Goal: Task Accomplishment & Management: Manage account settings

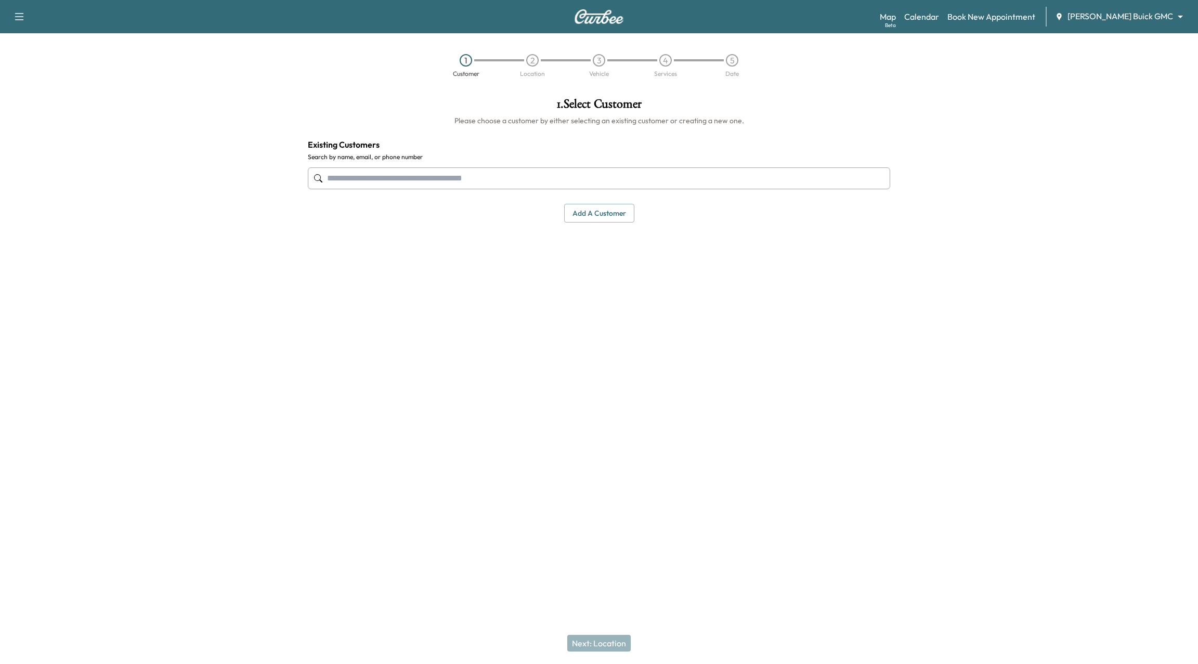
click at [1143, 11] on body "Support Log Out Map Beta Calendar Book New Appointment [PERSON_NAME] Buick GMC …" at bounding box center [599, 332] width 1198 height 664
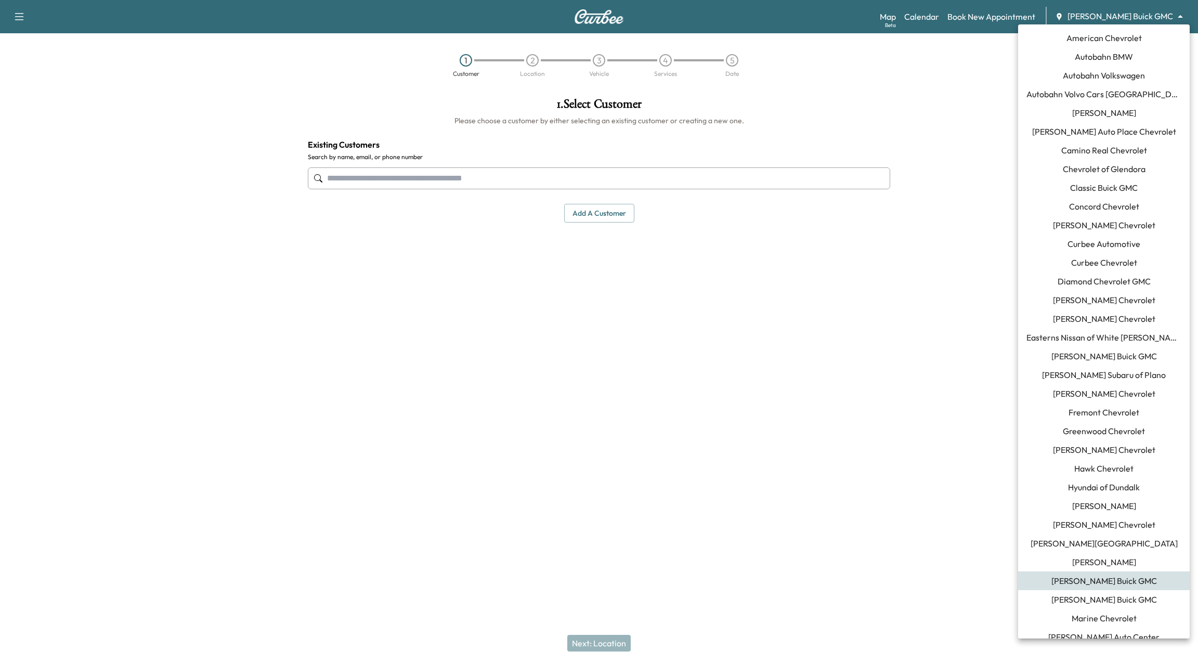
click at [1117, 360] on span "[PERSON_NAME] Buick GMC" at bounding box center [1104, 356] width 106 height 12
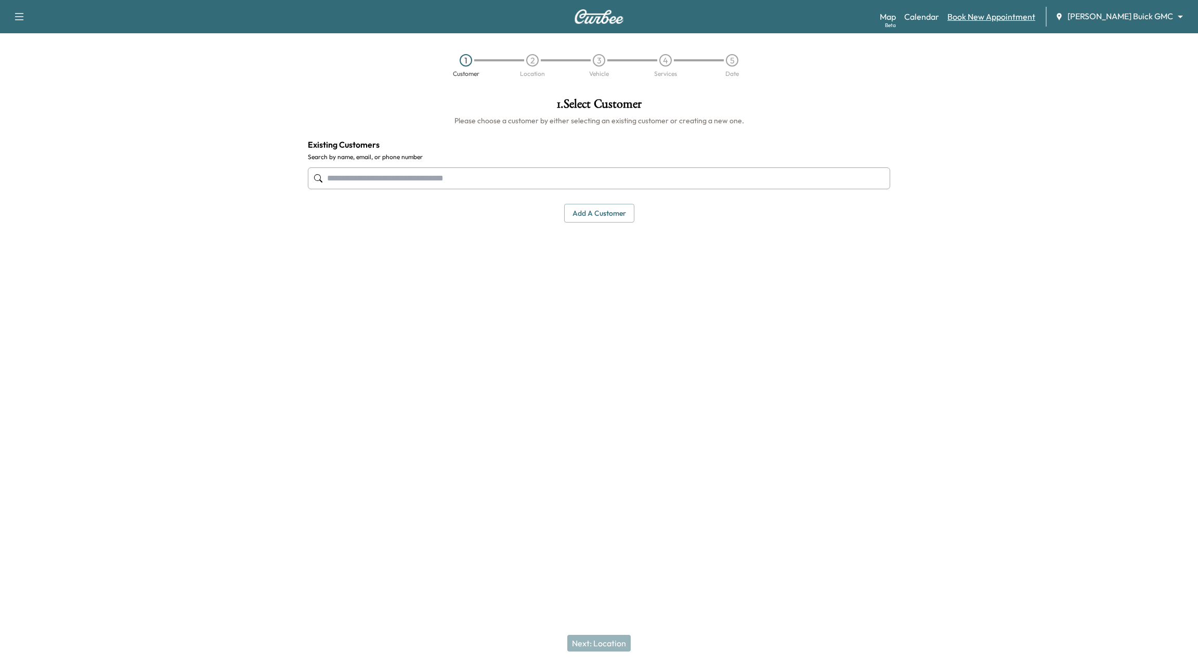
click at [1030, 15] on link "Book New Appointment" at bounding box center [991, 16] width 88 height 12
click at [1008, 17] on link "Book New Appointment" at bounding box center [991, 16] width 88 height 12
click at [574, 179] on input "text" at bounding box center [599, 178] width 582 height 22
type input "*"
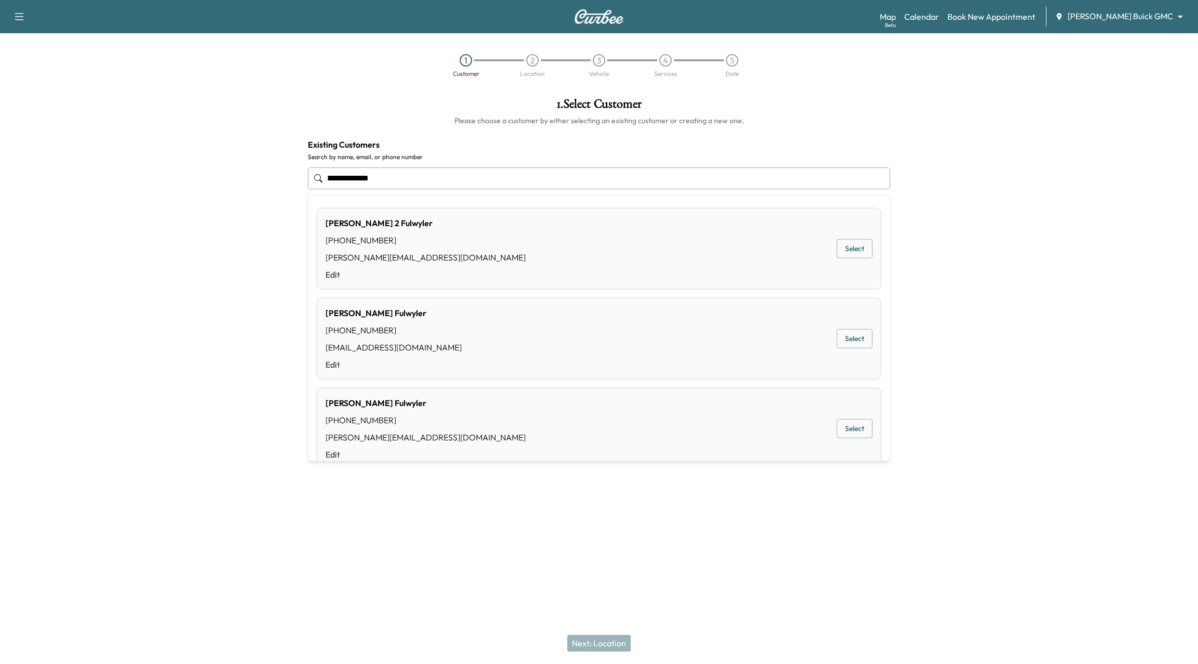
click at [880, 351] on div "[PERSON_NAME] [PHONE_NUMBER] [EMAIL_ADDRESS][DOMAIN_NAME] Edit Select" at bounding box center [599, 339] width 564 height 82
type input "**********"
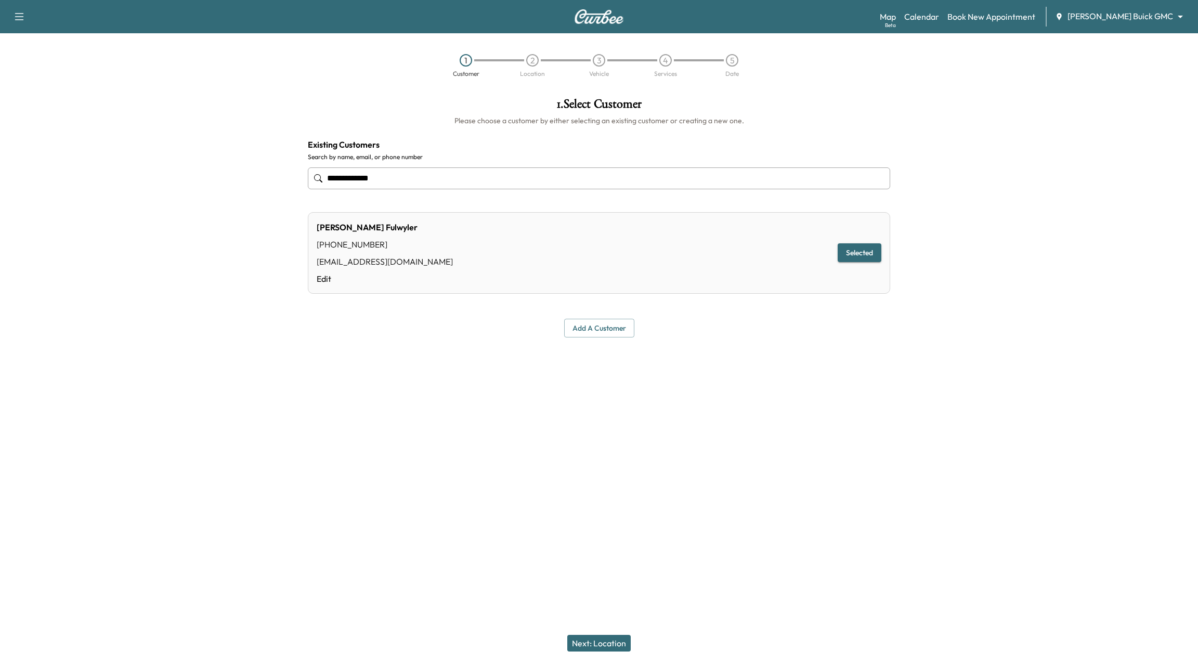
click at [854, 334] on div "Add a customer" at bounding box center [599, 328] width 582 height 19
click at [602, 647] on button "Next: Location" at bounding box center [598, 643] width 63 height 17
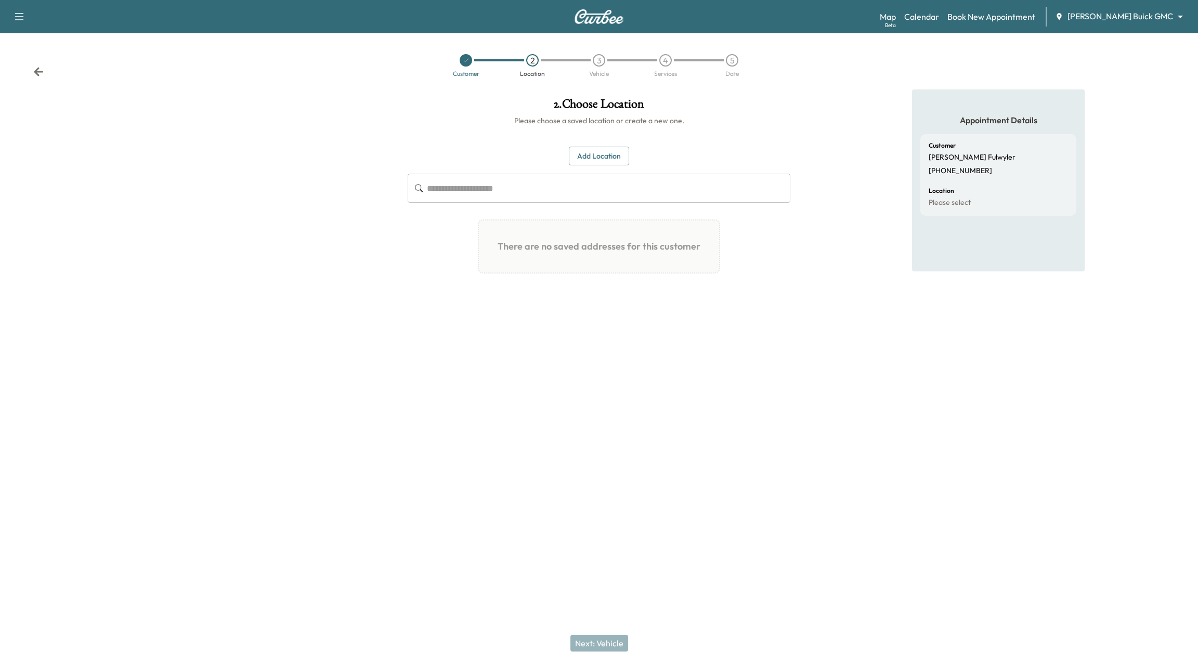
click at [593, 159] on button "Add Location" at bounding box center [599, 156] width 60 height 19
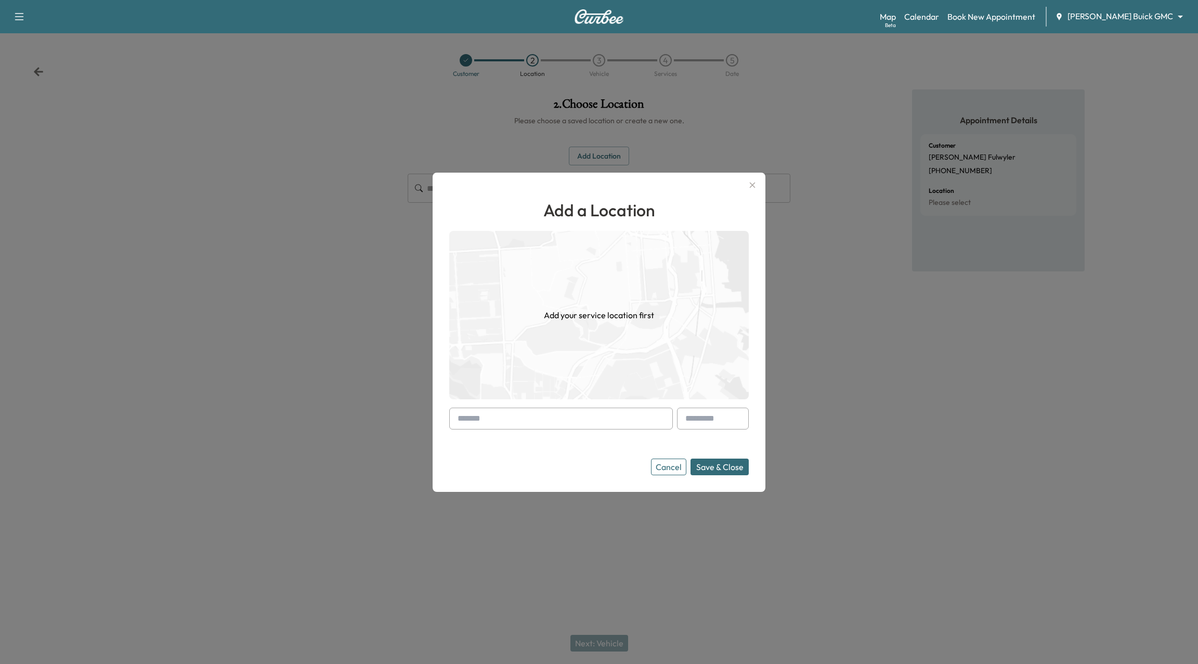
click at [565, 415] on input "text" at bounding box center [561, 419] width 224 height 22
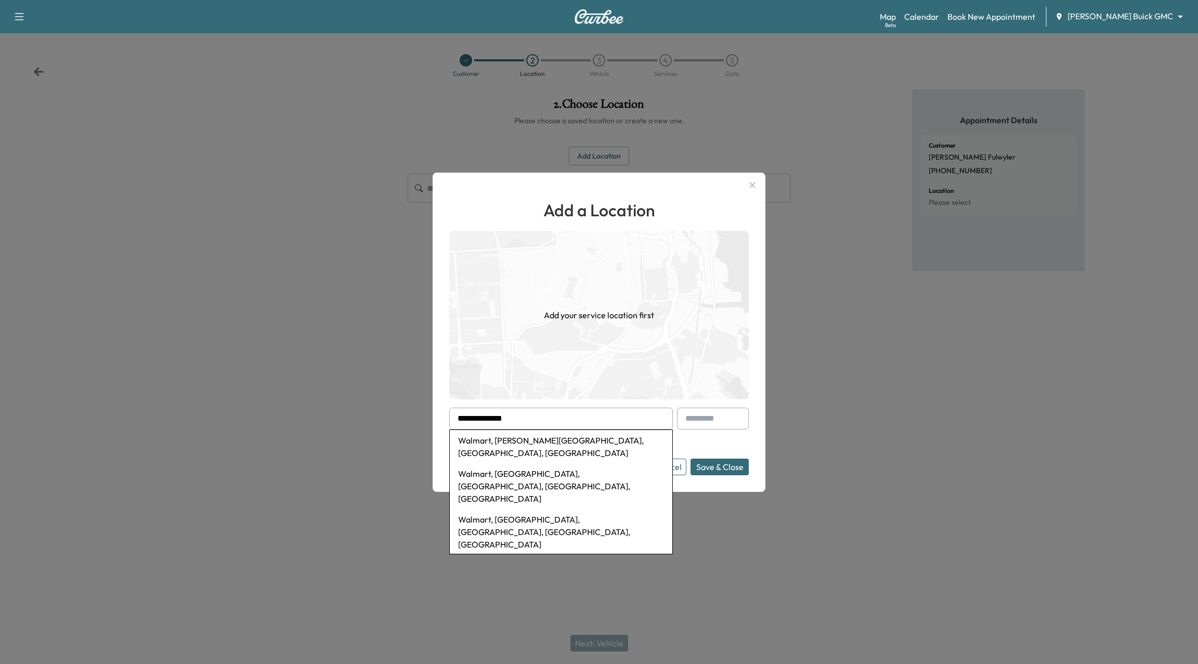
click at [515, 439] on li "Walmart, [PERSON_NAME][GEOGRAPHIC_DATA], [GEOGRAPHIC_DATA], [GEOGRAPHIC_DATA]" at bounding box center [561, 446] width 222 height 33
type input "**********"
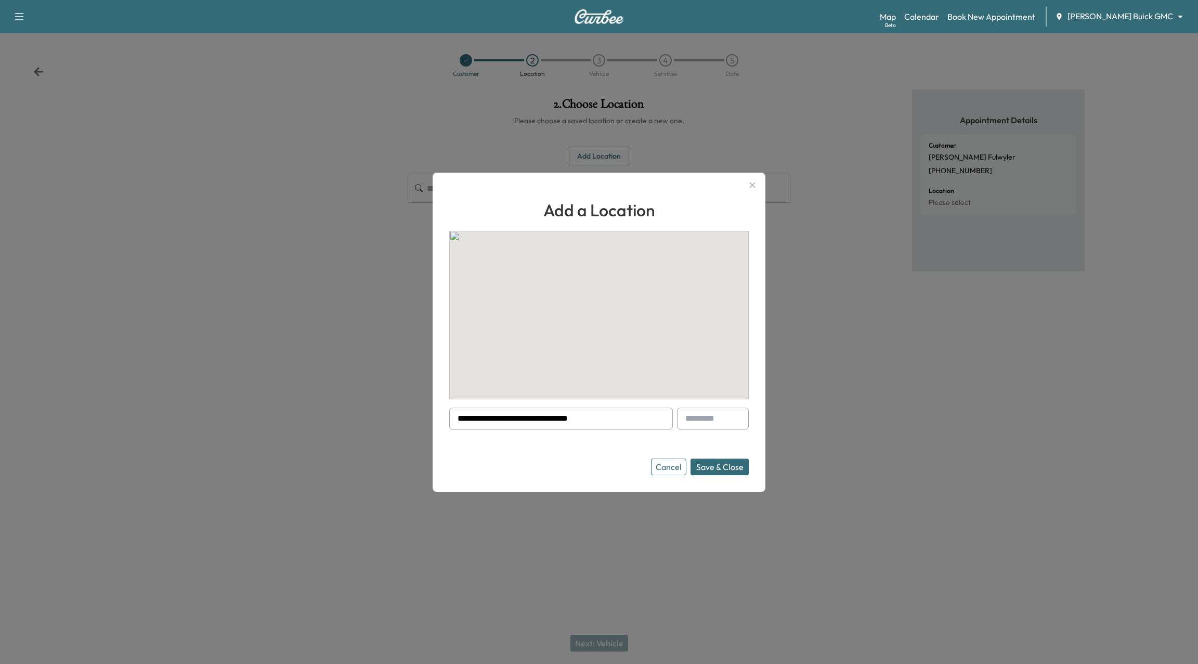
click at [713, 461] on button "Save & Close" at bounding box center [719, 466] width 58 height 17
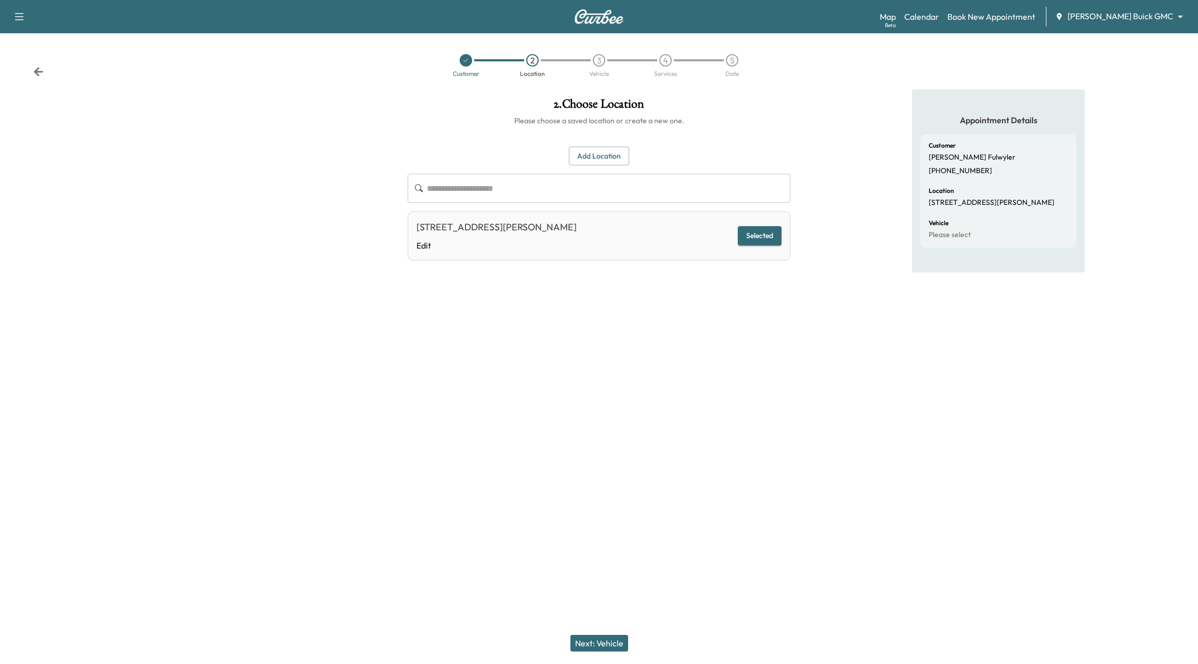
click at [603, 639] on button "Next: Vehicle" at bounding box center [599, 643] width 58 height 17
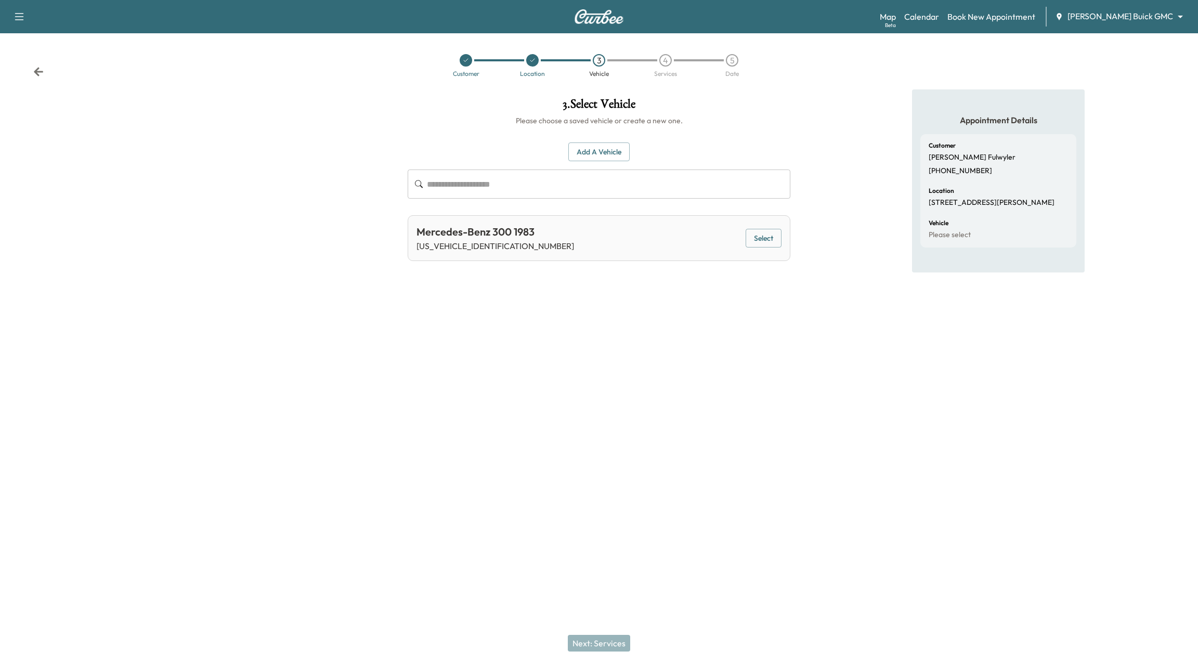
drag, startPoint x: 760, startPoint y: 227, endPoint x: 764, endPoint y: 233, distance: 7.2
click at [763, 230] on div "Mercedes-Benz 300 1983 [US_VEHICLE_IDENTIFICATION_NUMBER] Select" at bounding box center [599, 238] width 383 height 46
click at [765, 235] on button "Select" at bounding box center [763, 238] width 36 height 19
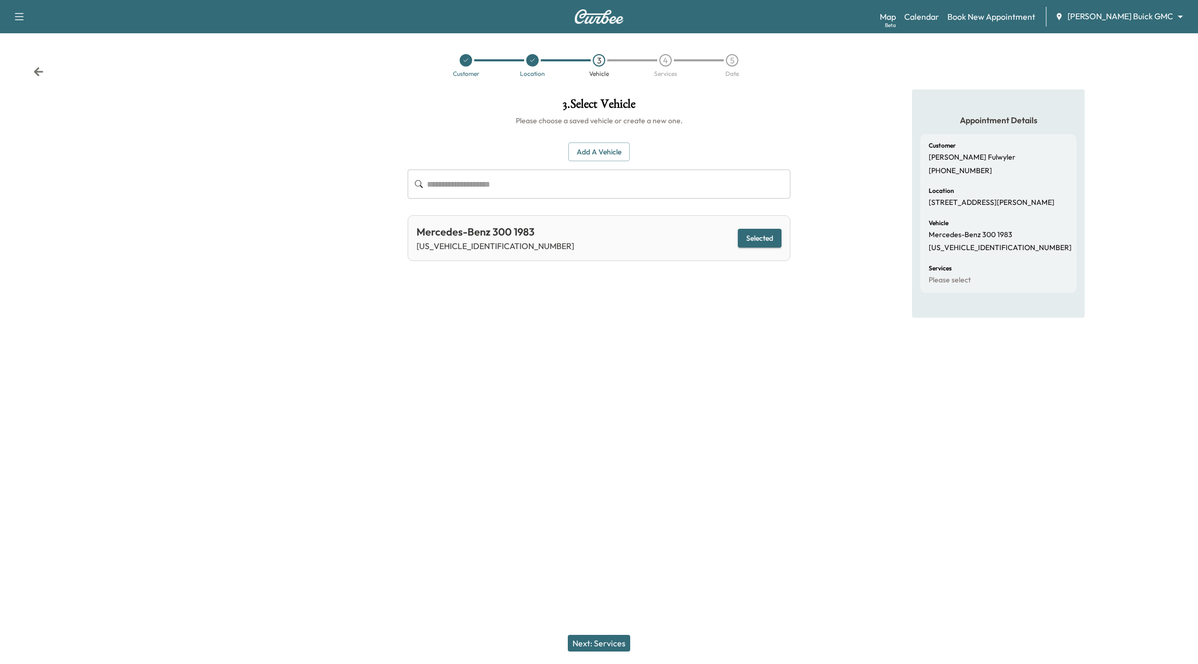
click at [610, 638] on button "Next: Services" at bounding box center [599, 643] width 62 height 17
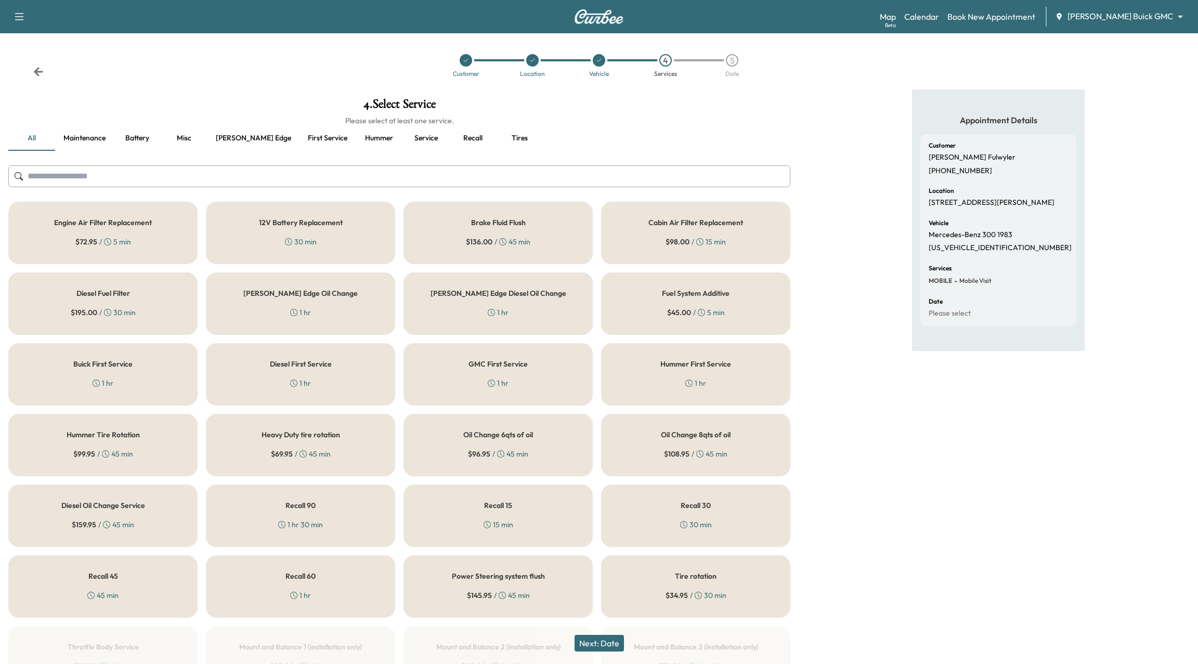
drag, startPoint x: 157, startPoint y: 227, endPoint x: 398, endPoint y: 415, distance: 305.9
click at [157, 227] on div "Engine Air Filter Replacement $ 72.95 / 5 min" at bounding box center [102, 233] width 189 height 62
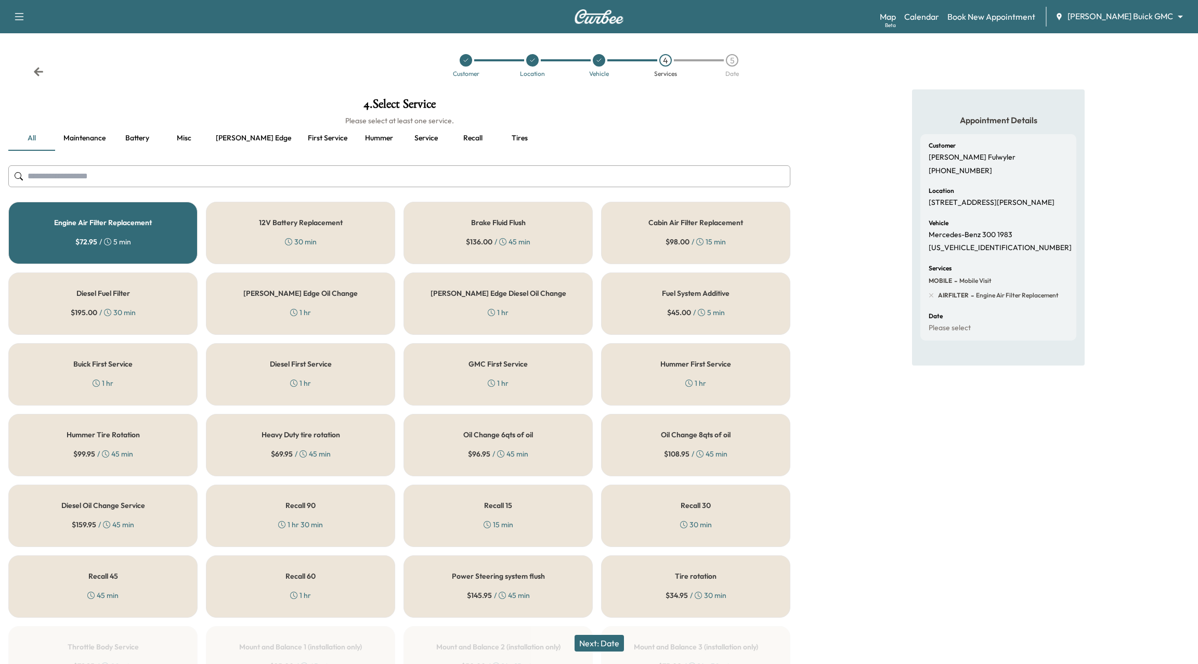
click at [373, 235] on div "12V Battery Replacement 30 min" at bounding box center [300, 233] width 189 height 62
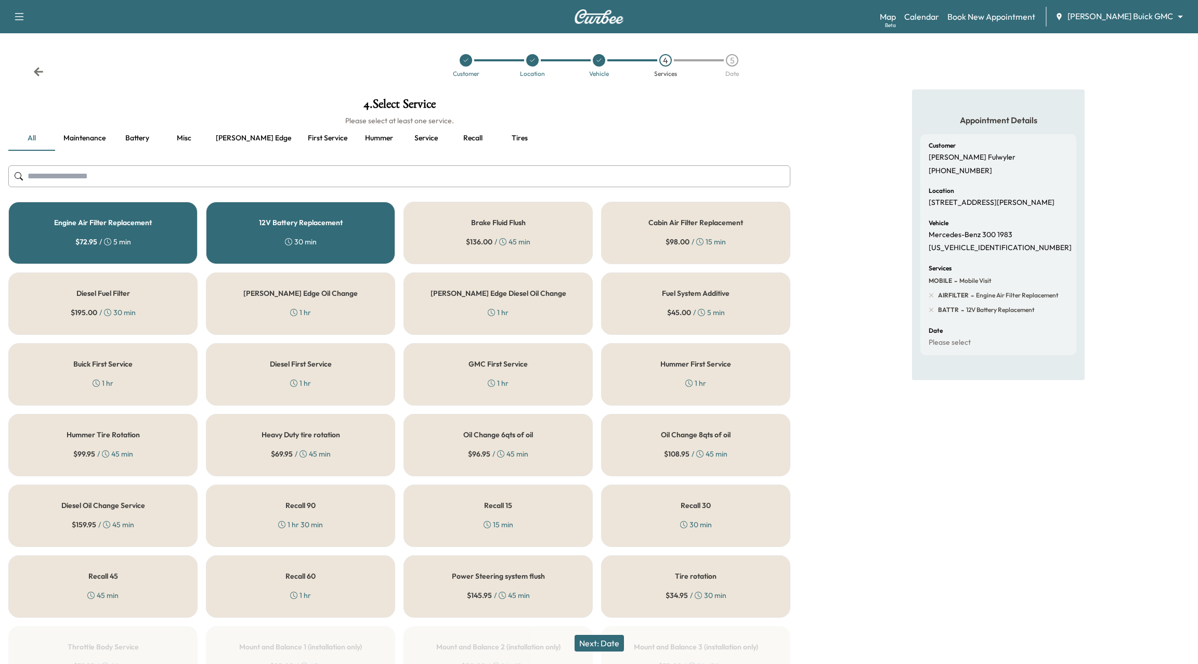
click at [618, 651] on div "Next: Date" at bounding box center [599, 643] width 1198 height 42
click at [608, 633] on div "Next: Date" at bounding box center [599, 643] width 1198 height 42
click at [608, 639] on button "Next: Date" at bounding box center [598, 643] width 49 height 17
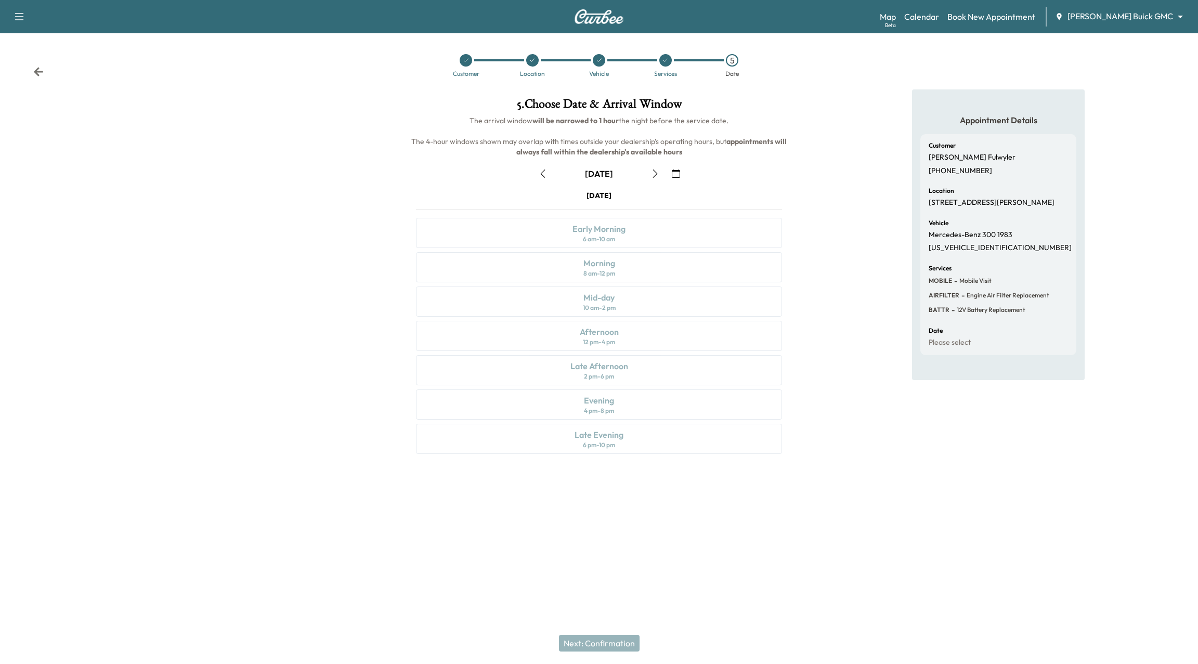
click at [674, 166] on button "button" at bounding box center [676, 173] width 18 height 17
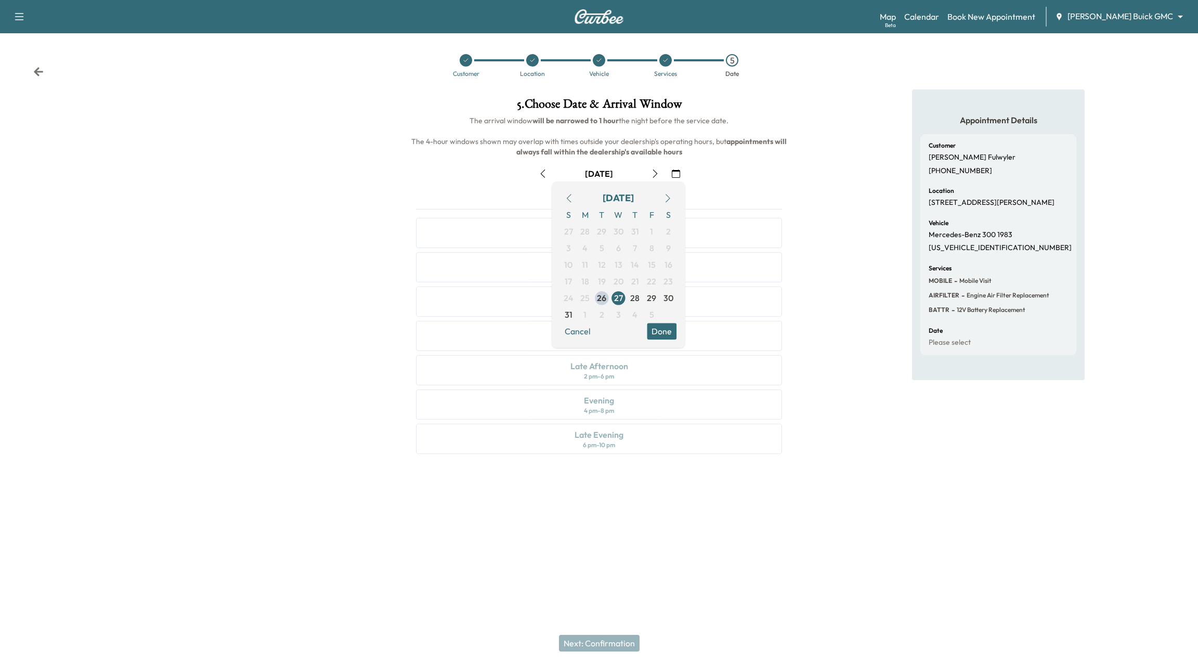
click at [663, 198] on button "button" at bounding box center [668, 198] width 18 height 17
click at [669, 198] on icon "button" at bounding box center [667, 198] width 8 height 8
click at [567, 196] on icon "button" at bounding box center [568, 198] width 8 height 8
click at [625, 278] on span "24" at bounding box center [618, 281] width 17 height 17
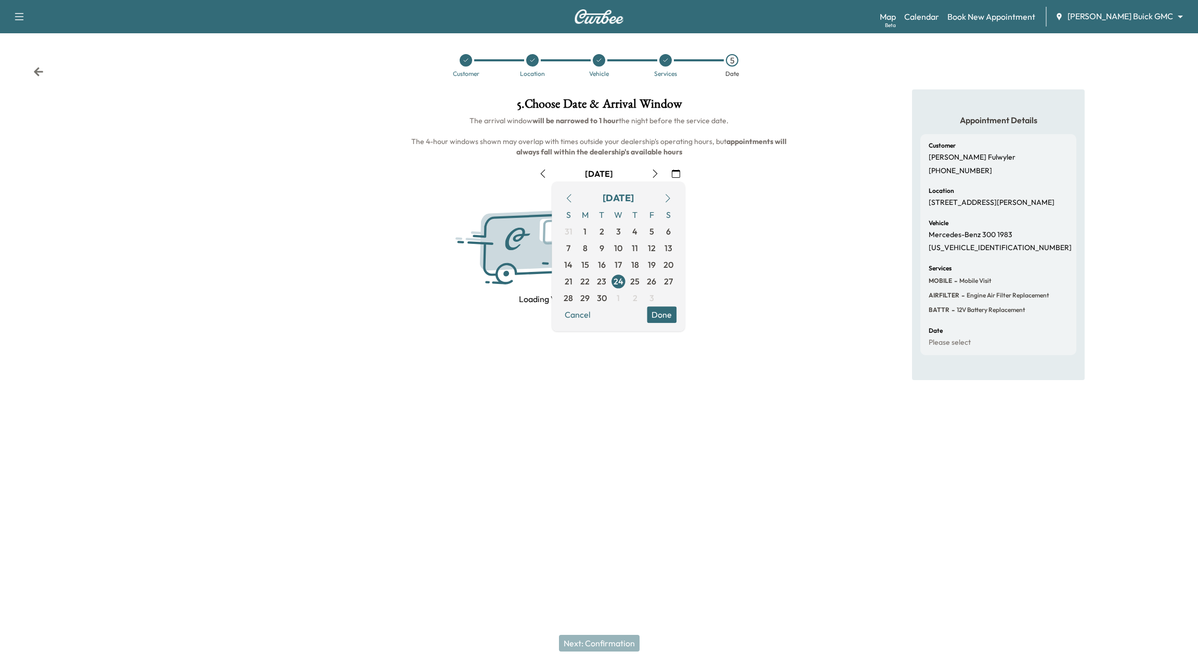
click at [670, 319] on button "Done" at bounding box center [662, 314] width 30 height 17
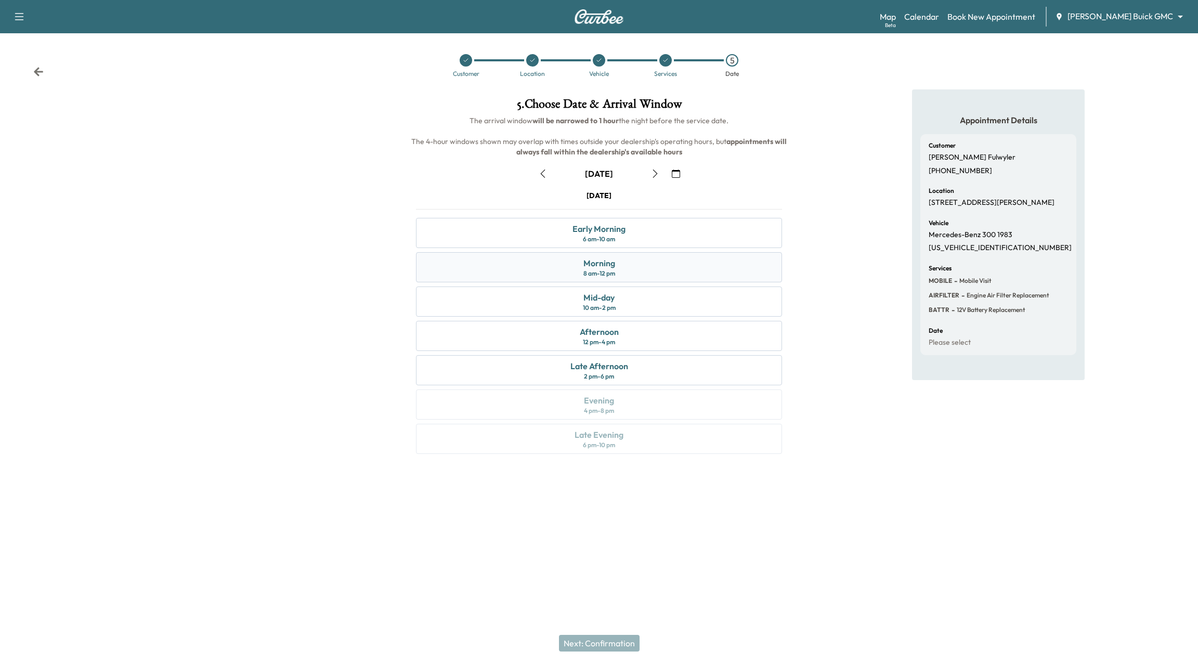
click at [611, 280] on div "Morning 8 am - 12 pm" at bounding box center [599, 267] width 366 height 30
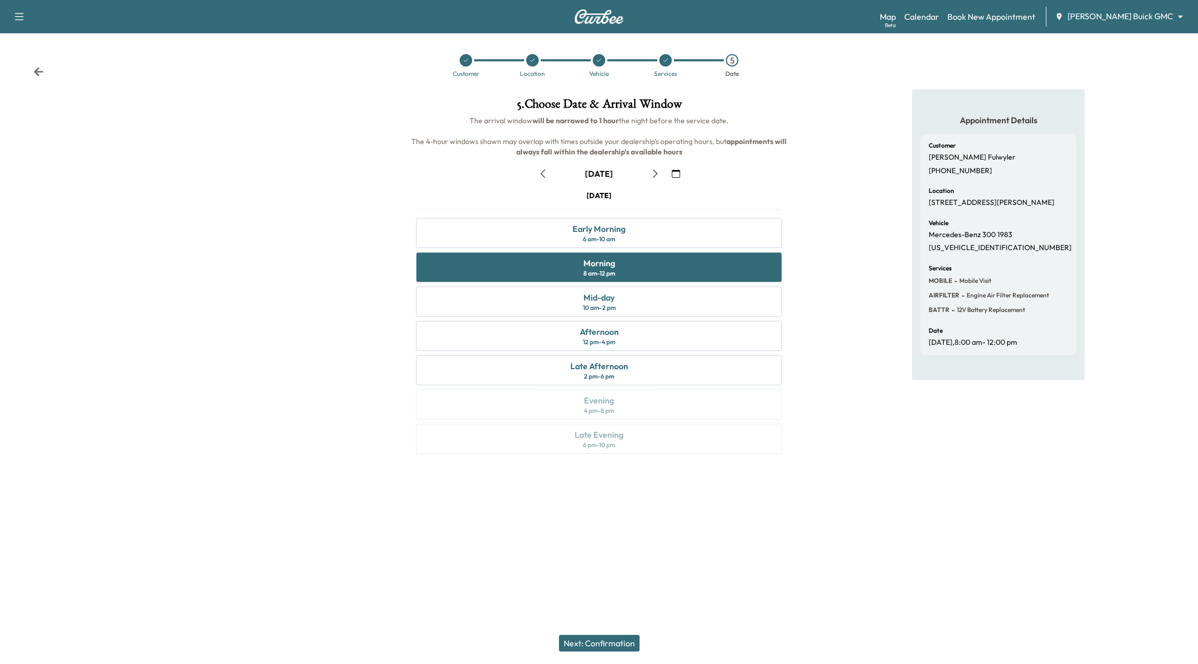
click at [622, 644] on button "Next: Confirmation" at bounding box center [599, 643] width 81 height 17
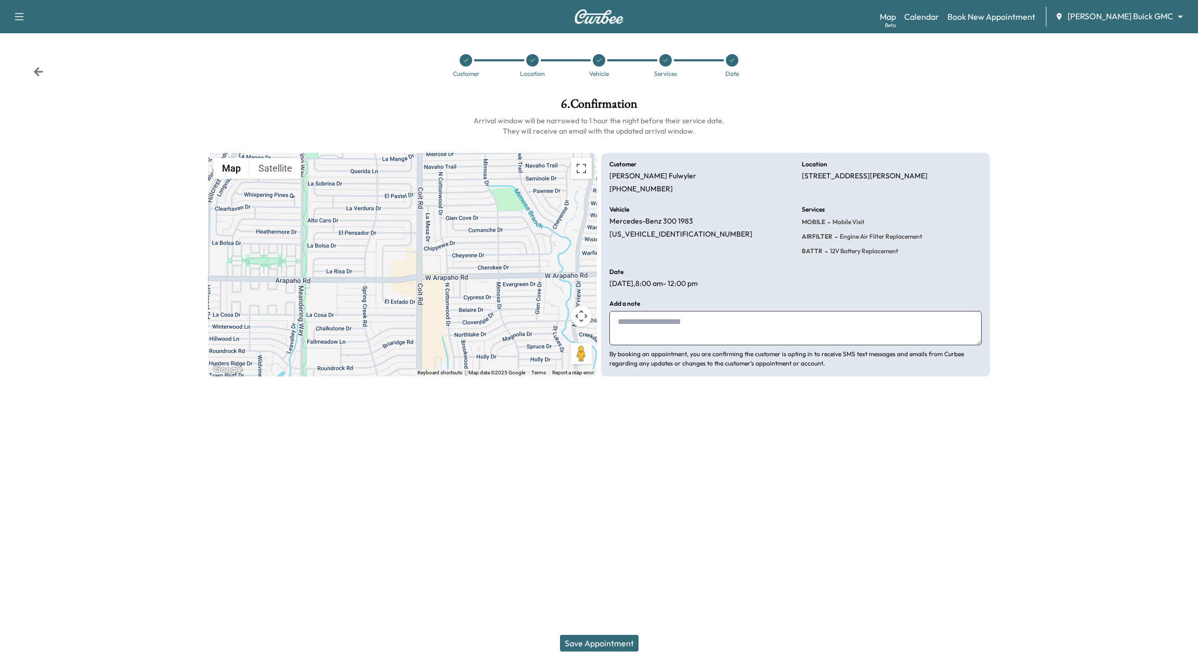
click at [708, 322] on textarea at bounding box center [795, 328] width 372 height 34
type textarea "*"
type textarea "**********"
click at [603, 640] on button "Save Appointment" at bounding box center [599, 643] width 78 height 17
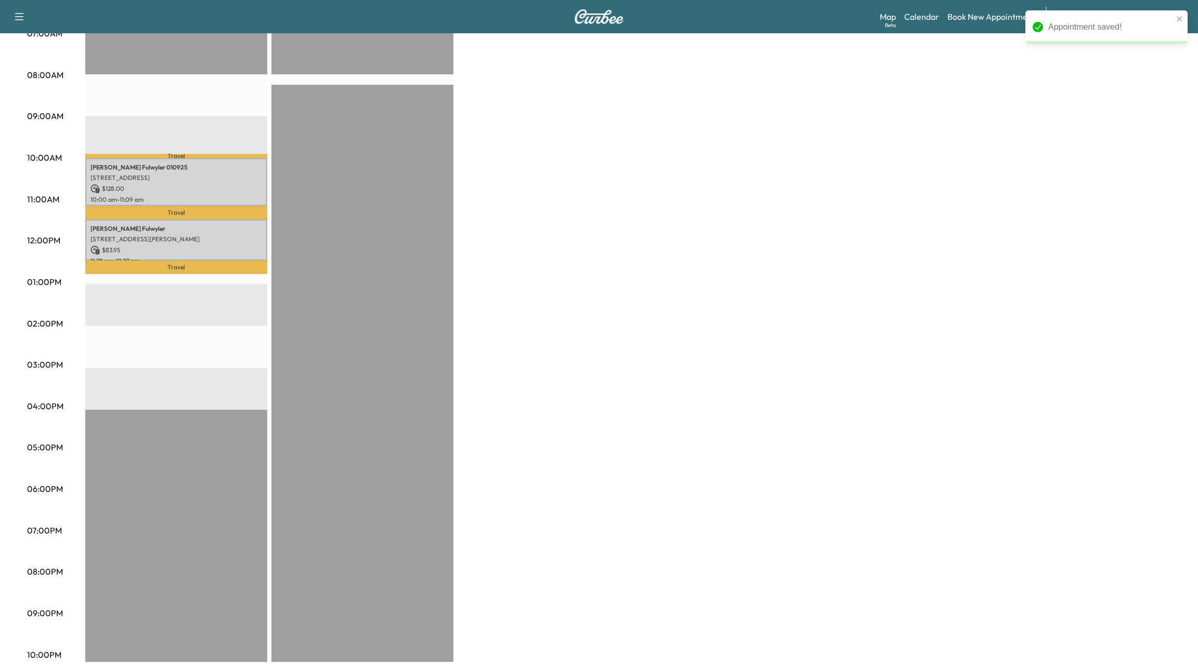
scroll to position [261, 0]
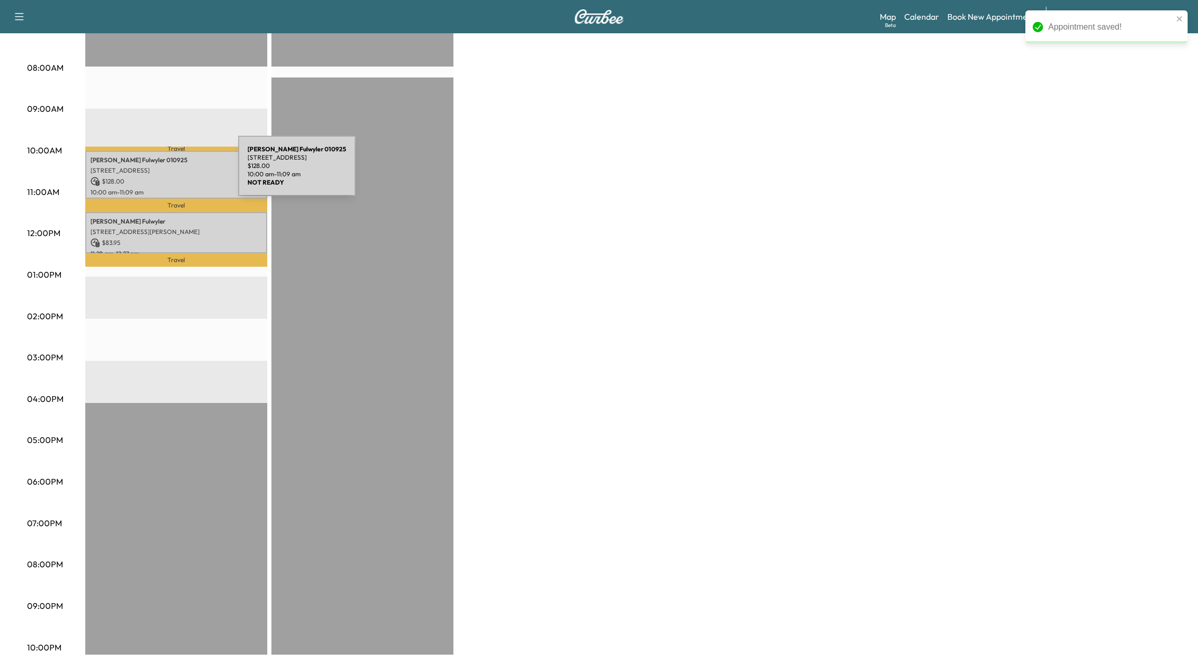
click at [160, 172] on p "[STREET_ADDRESS]" at bounding box center [176, 170] width 172 height 8
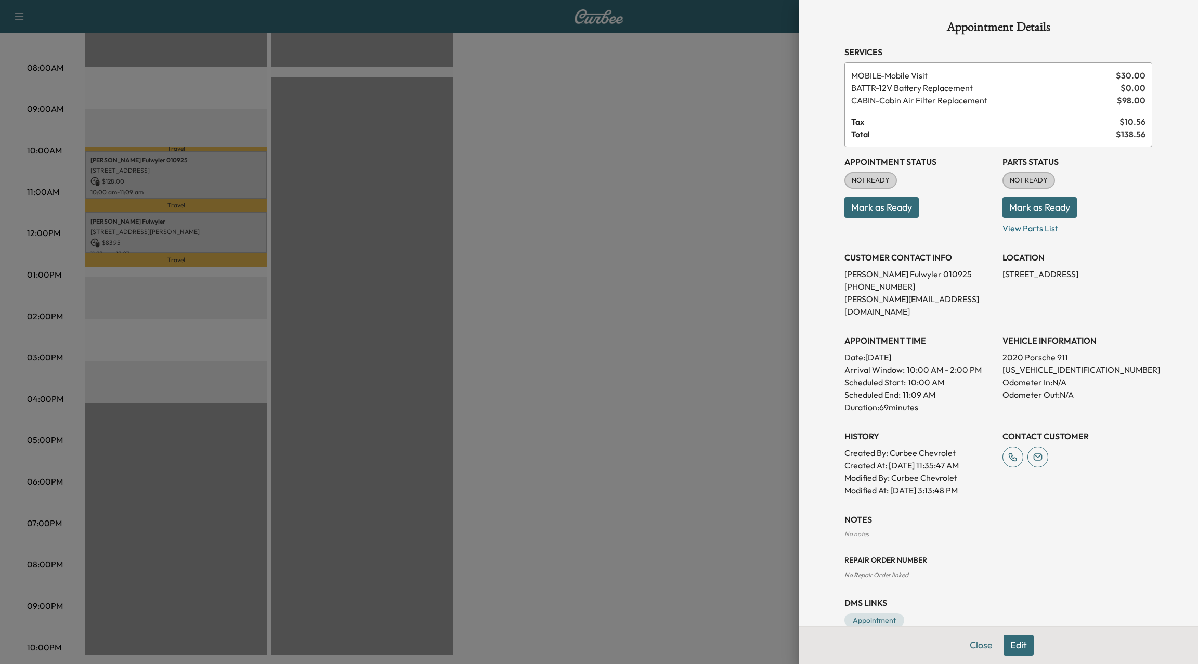
click at [162, 216] on div at bounding box center [599, 332] width 1198 height 664
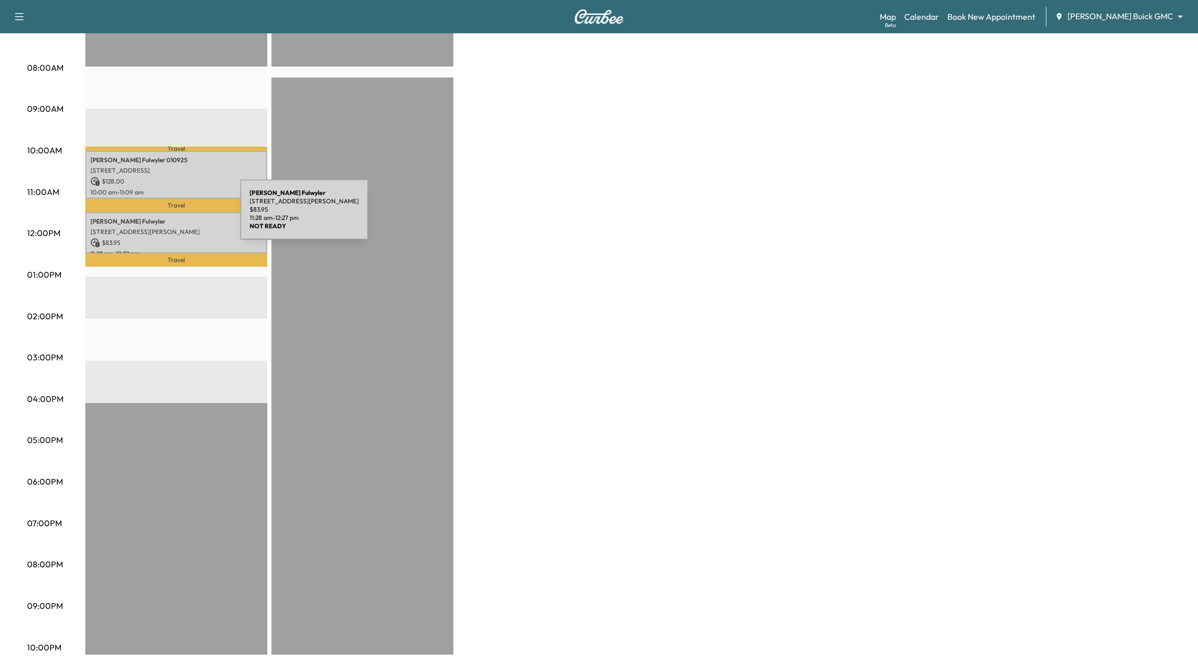
click at [162, 216] on div "[PERSON_NAME] [STREET_ADDRESS][PERSON_NAME] $ 83.95 11:28 am - 12:27 pm" at bounding box center [176, 232] width 182 height 41
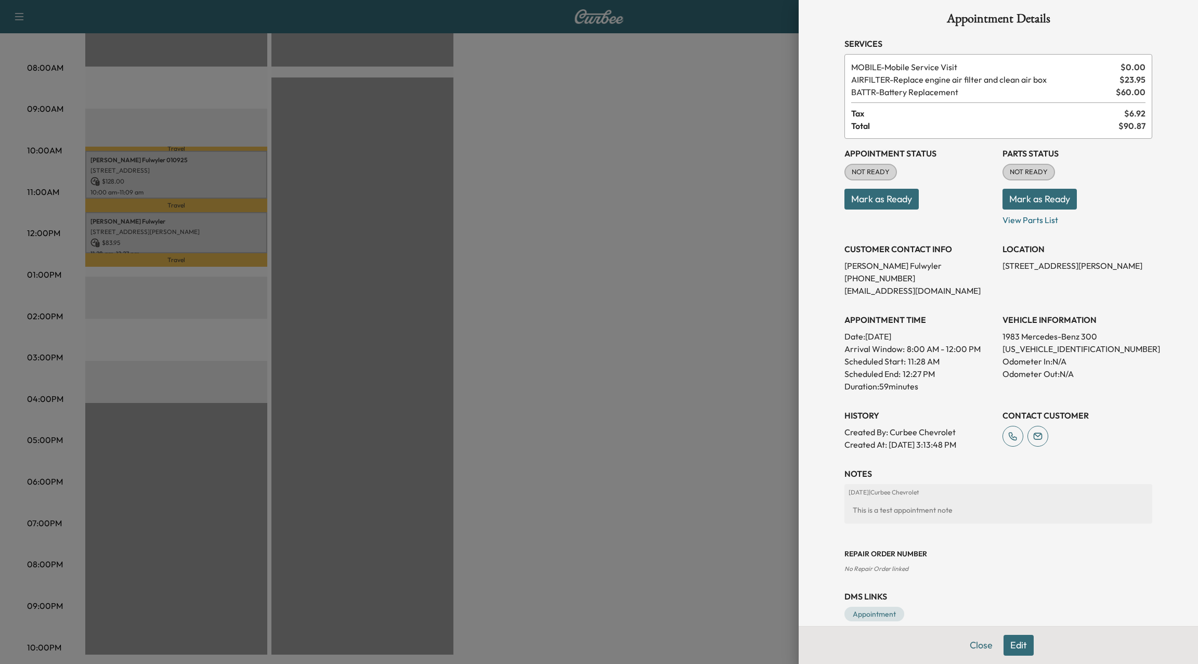
scroll to position [23, 0]
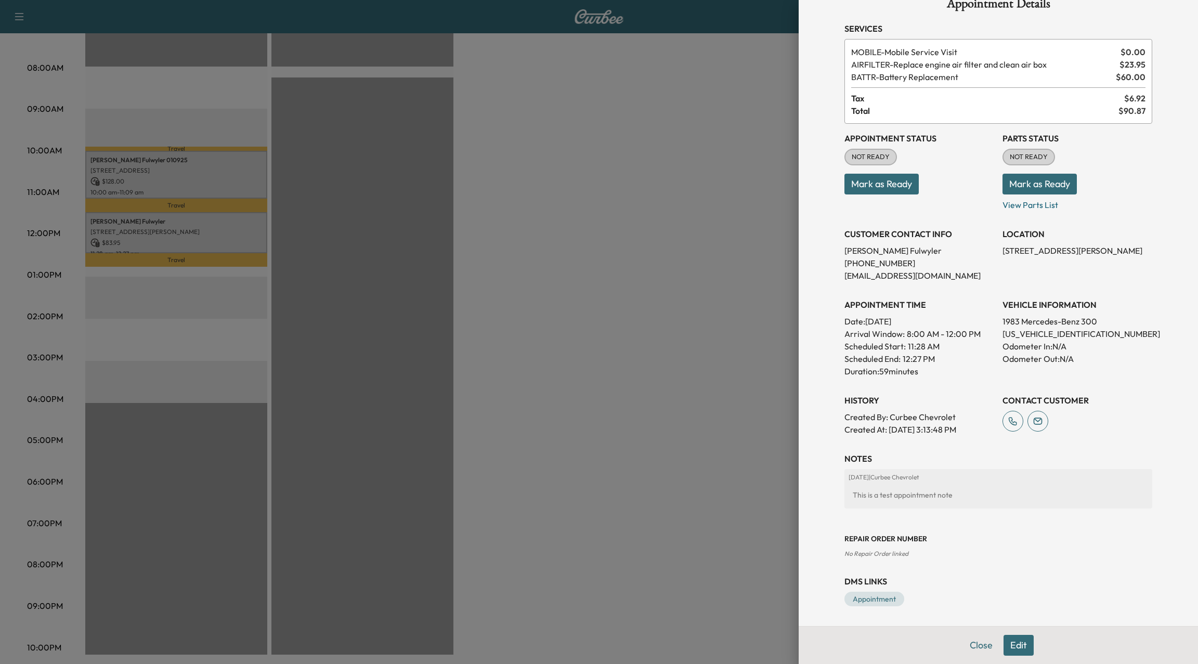
click at [1016, 646] on button "Edit" at bounding box center [1018, 645] width 30 height 21
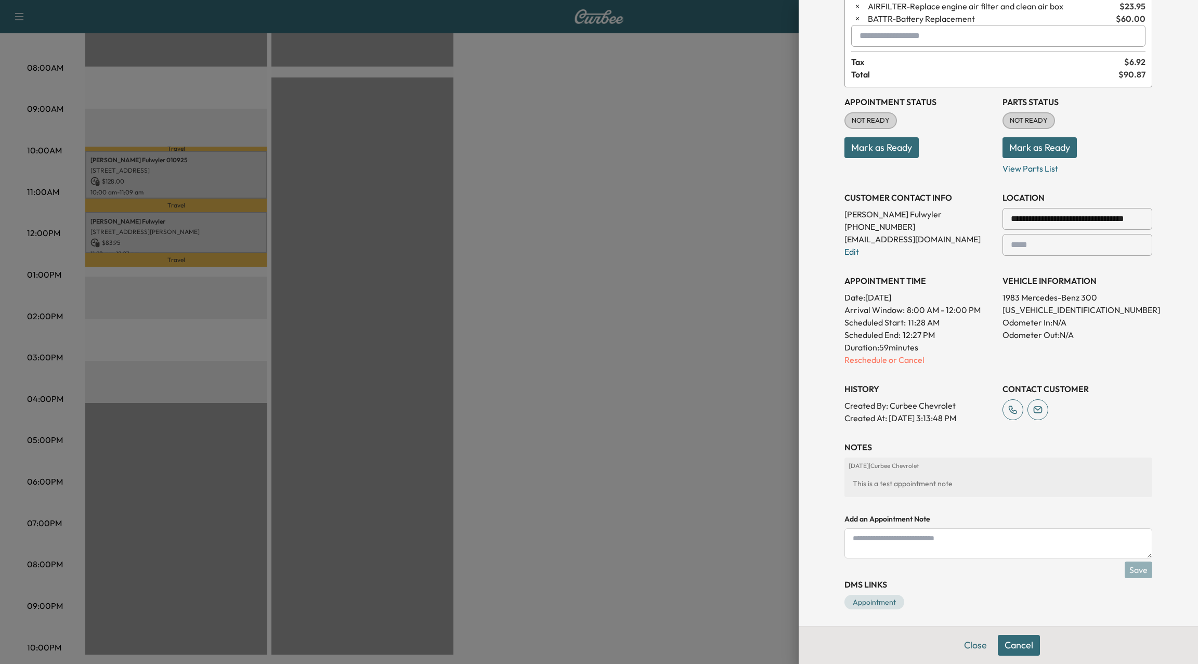
scroll to position [84, 0]
click at [913, 534] on textarea at bounding box center [998, 541] width 308 height 30
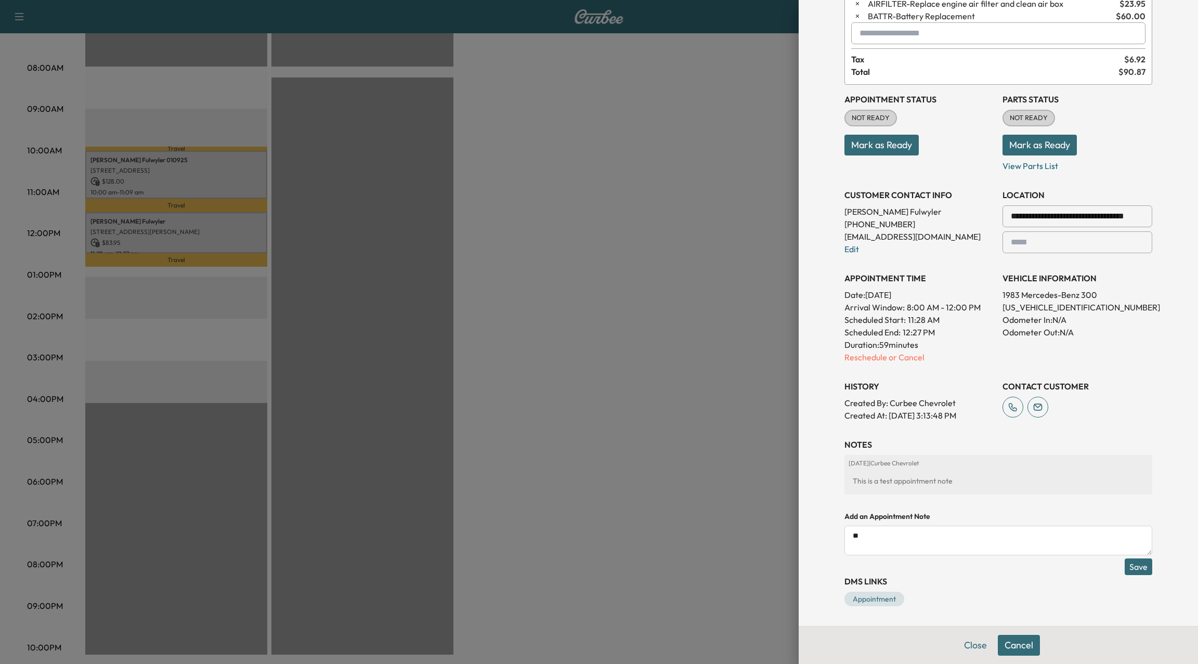
type textarea "*"
type textarea "**********"
click at [1141, 564] on button "Save" at bounding box center [1138, 566] width 28 height 17
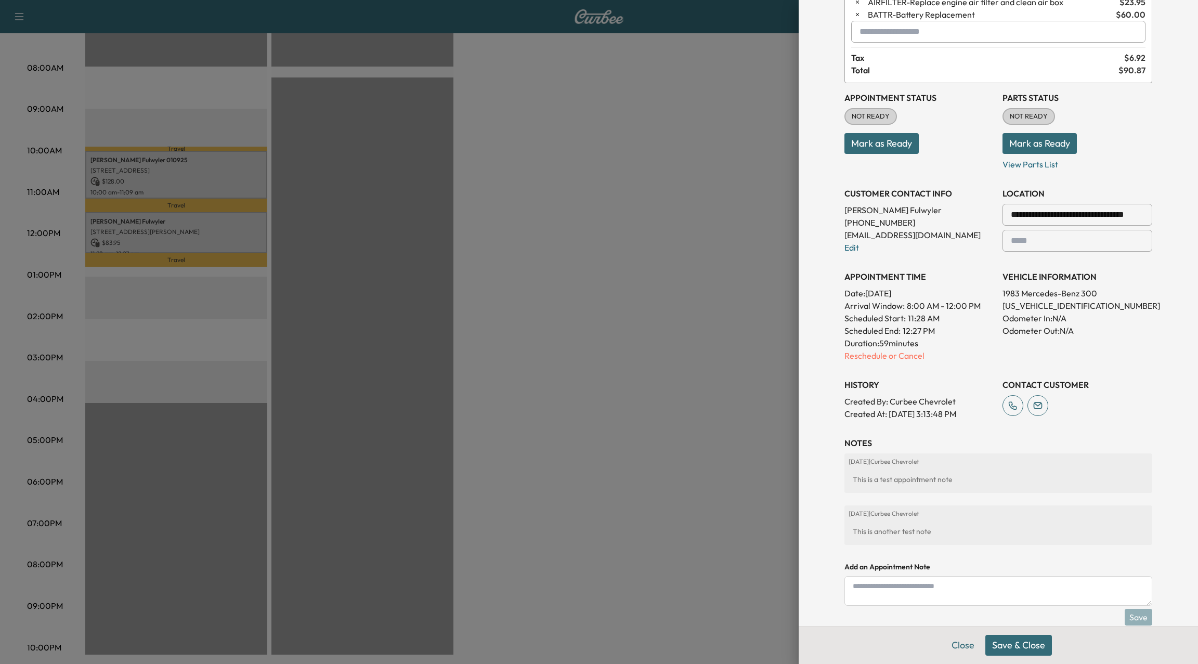
scroll to position [87, 0]
click at [1018, 653] on button "Save & Close" at bounding box center [1018, 645] width 67 height 21
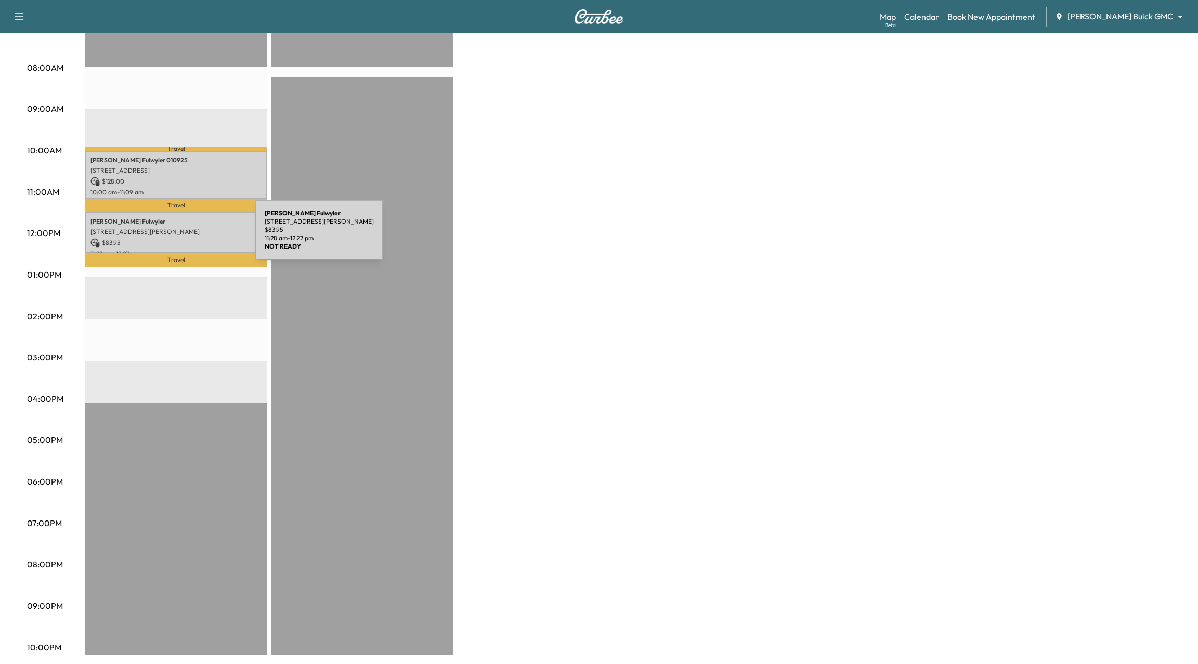
click at [177, 236] on div "[PERSON_NAME] [STREET_ADDRESS][PERSON_NAME] $ 83.95 11:28 am - 12:27 pm" at bounding box center [176, 232] width 182 height 41
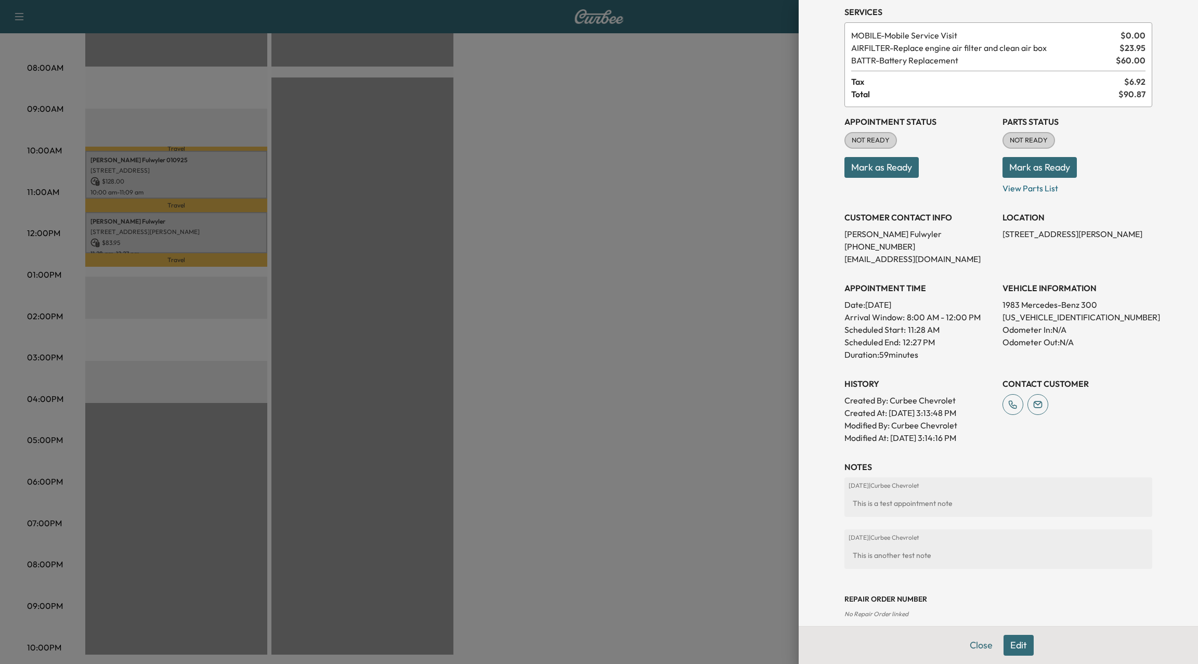
scroll to position [100, 0]
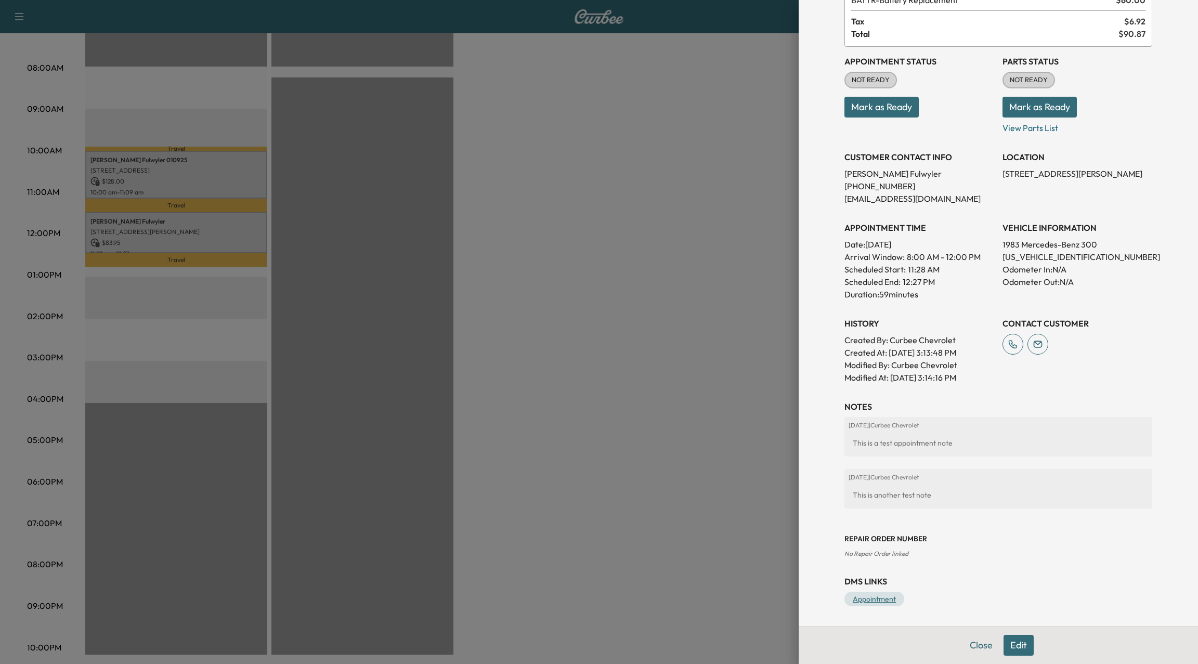
click at [877, 601] on link "Appointment" at bounding box center [874, 599] width 60 height 15
click at [1023, 651] on button "Edit" at bounding box center [1018, 645] width 30 height 21
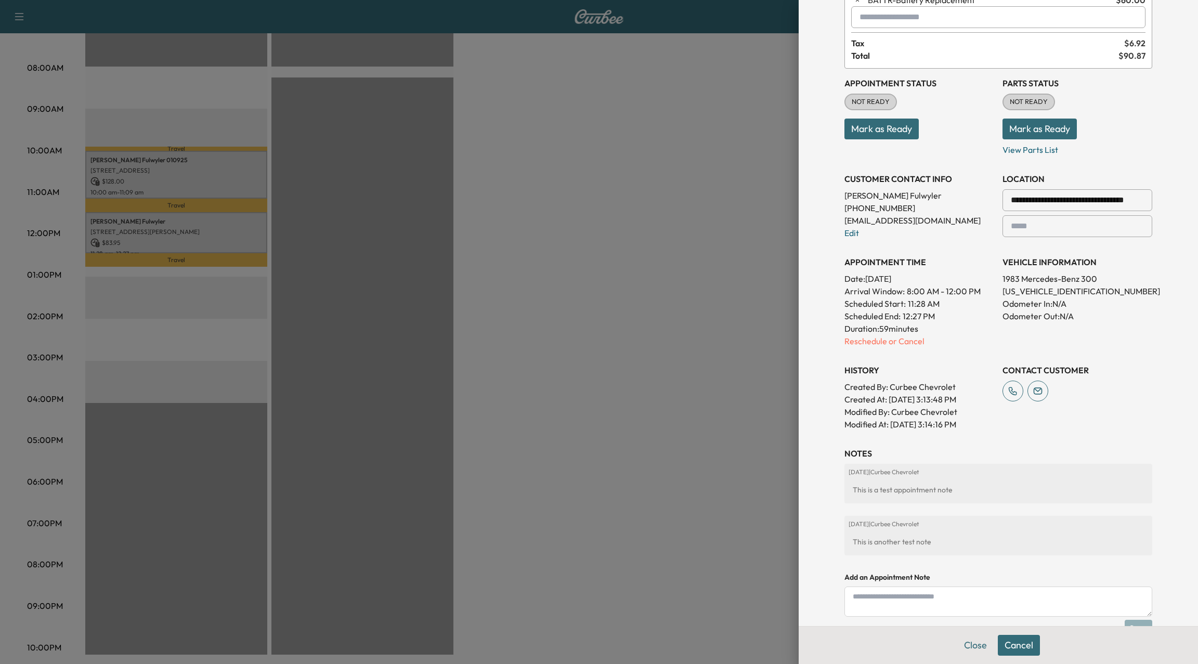
click at [1025, 649] on button "Cancel" at bounding box center [1018, 645] width 42 height 21
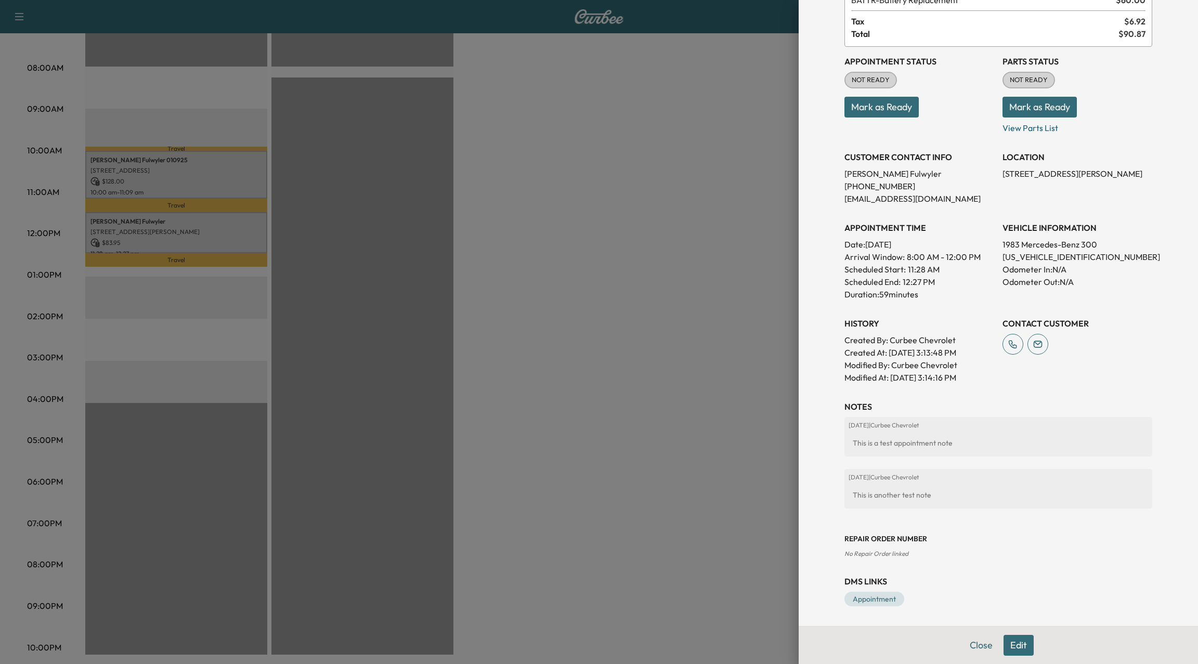
click at [1025, 649] on button "Edit" at bounding box center [1018, 645] width 30 height 21
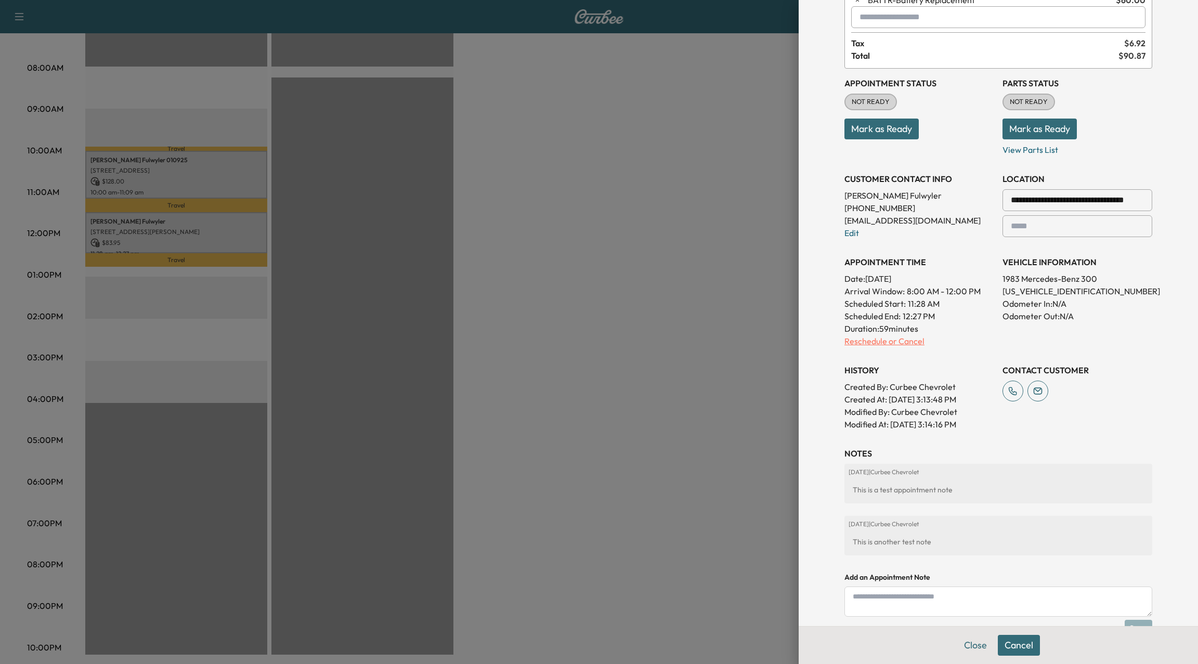
click at [894, 341] on p "Reschedule or Cancel" at bounding box center [919, 341] width 150 height 12
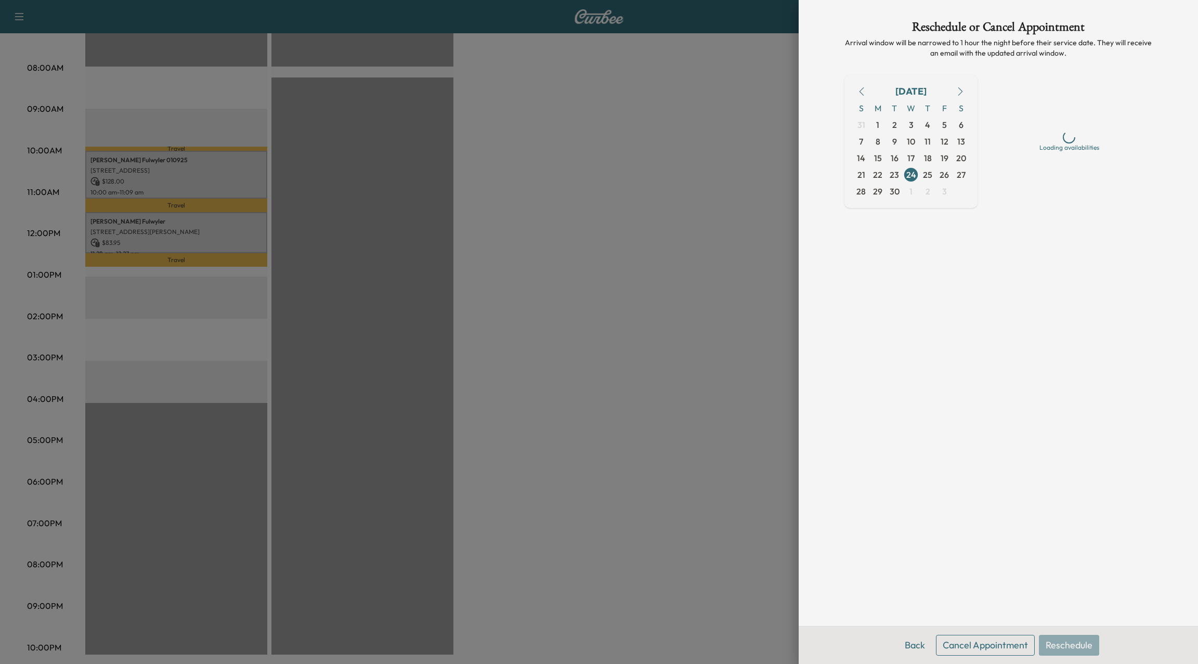
scroll to position [0, 0]
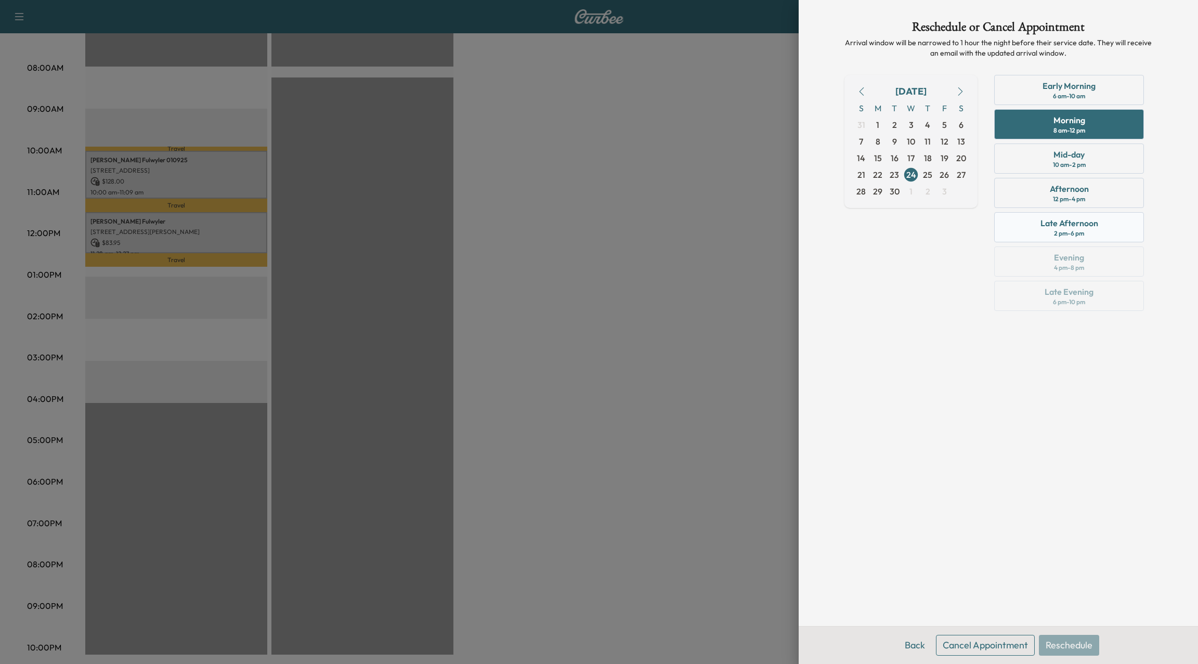
drag, startPoint x: 1065, startPoint y: 214, endPoint x: 1063, endPoint y: 226, distance: 11.5
click at [1065, 213] on div "Late Afternoon 2 pm - 6 pm" at bounding box center [1069, 227] width 150 height 30
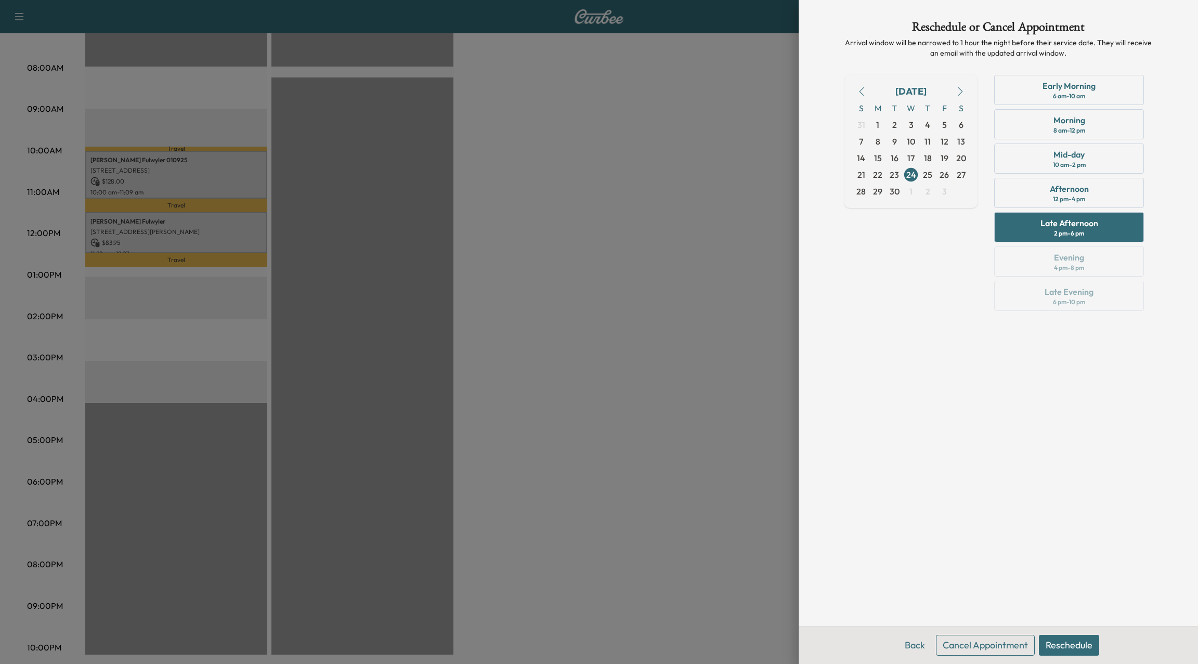
click at [1061, 646] on button "Reschedule" at bounding box center [1069, 645] width 60 height 21
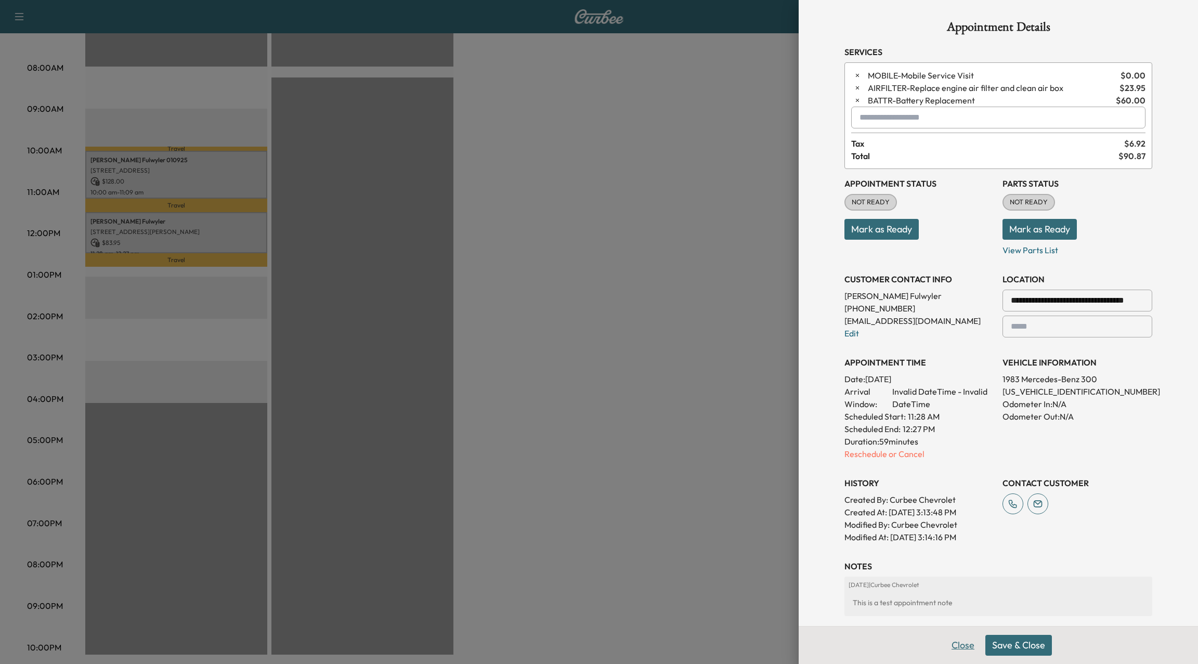
click at [965, 649] on button "Close" at bounding box center [962, 645] width 36 height 21
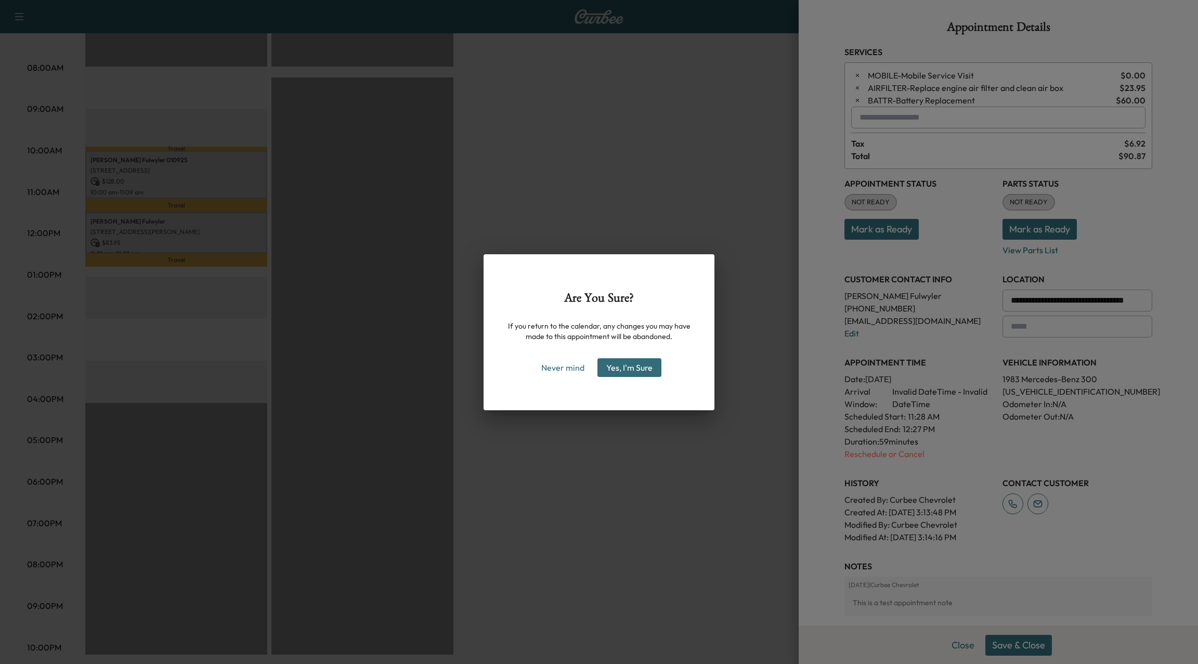
click at [622, 374] on button "Yes, I'm Sure" at bounding box center [629, 367] width 64 height 19
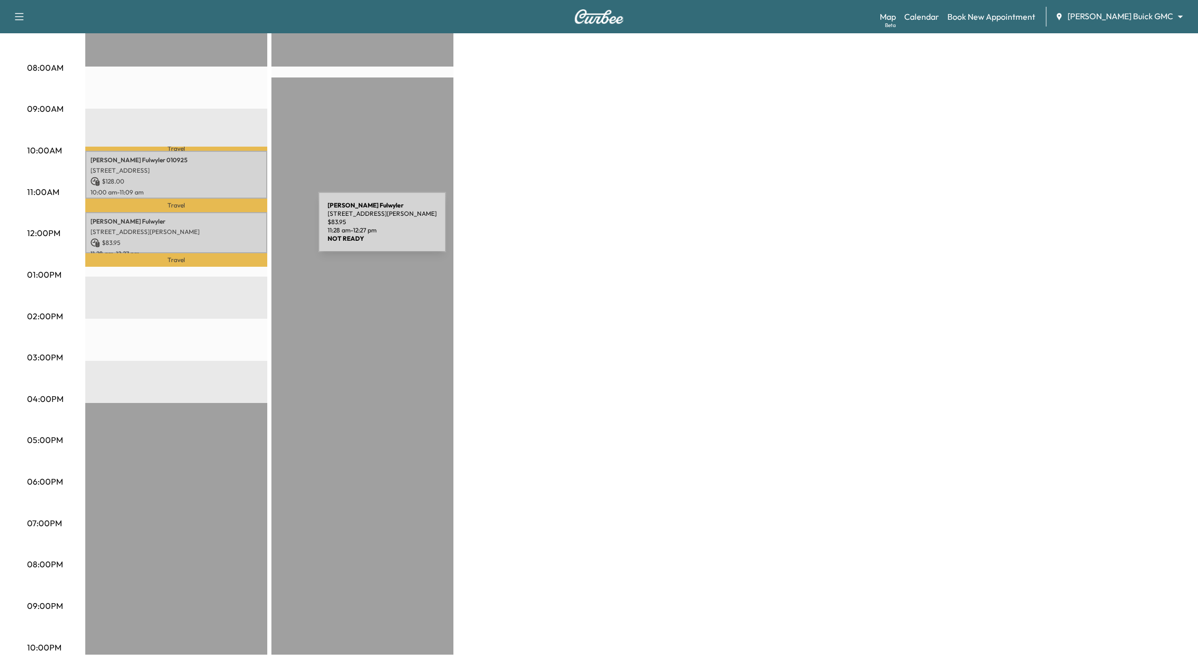
click at [240, 228] on p "[STREET_ADDRESS][PERSON_NAME]" at bounding box center [176, 232] width 172 height 8
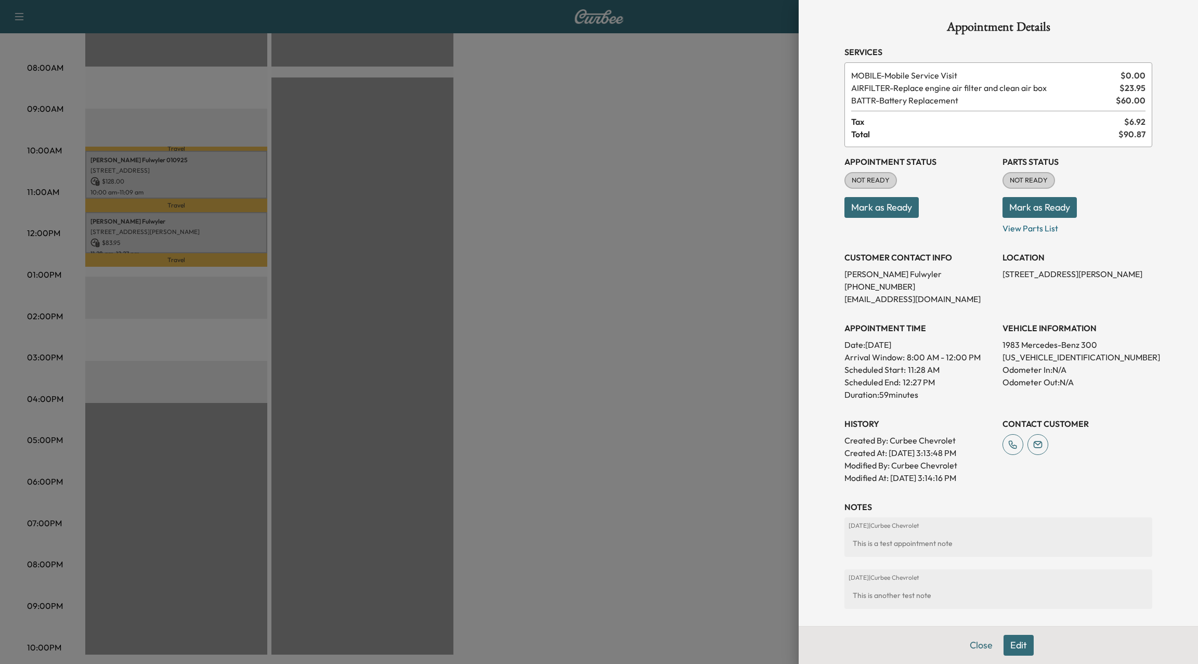
click at [1019, 644] on button "Edit" at bounding box center [1018, 645] width 30 height 21
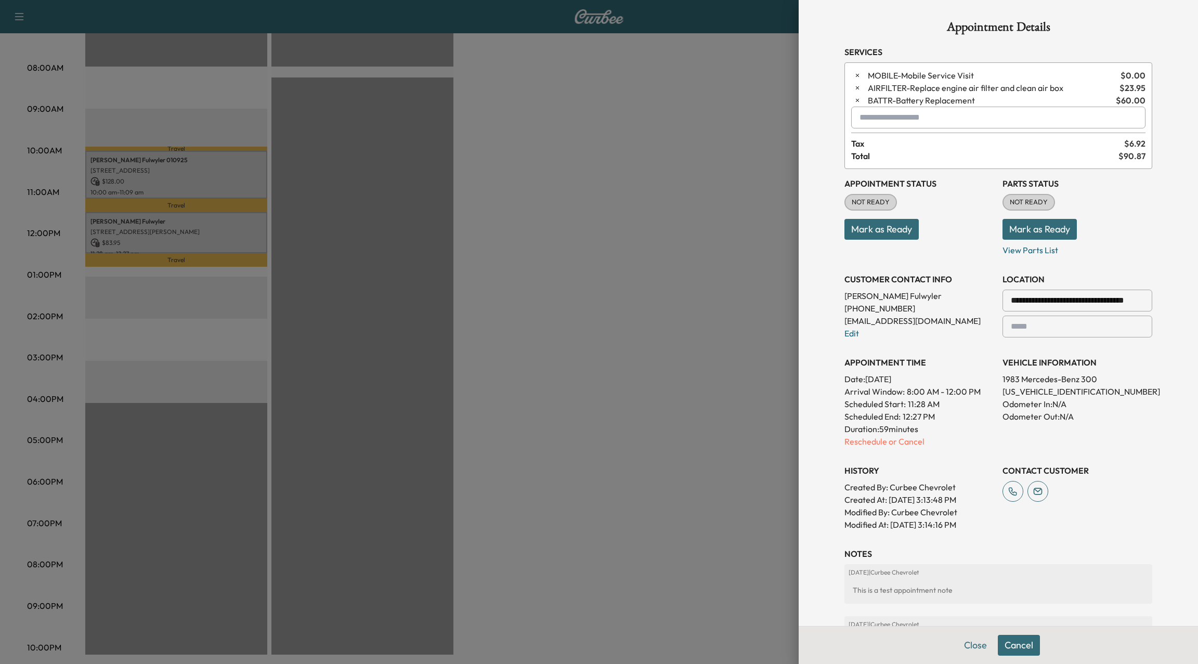
click at [907, 446] on p "Reschedule or Cancel" at bounding box center [919, 441] width 150 height 12
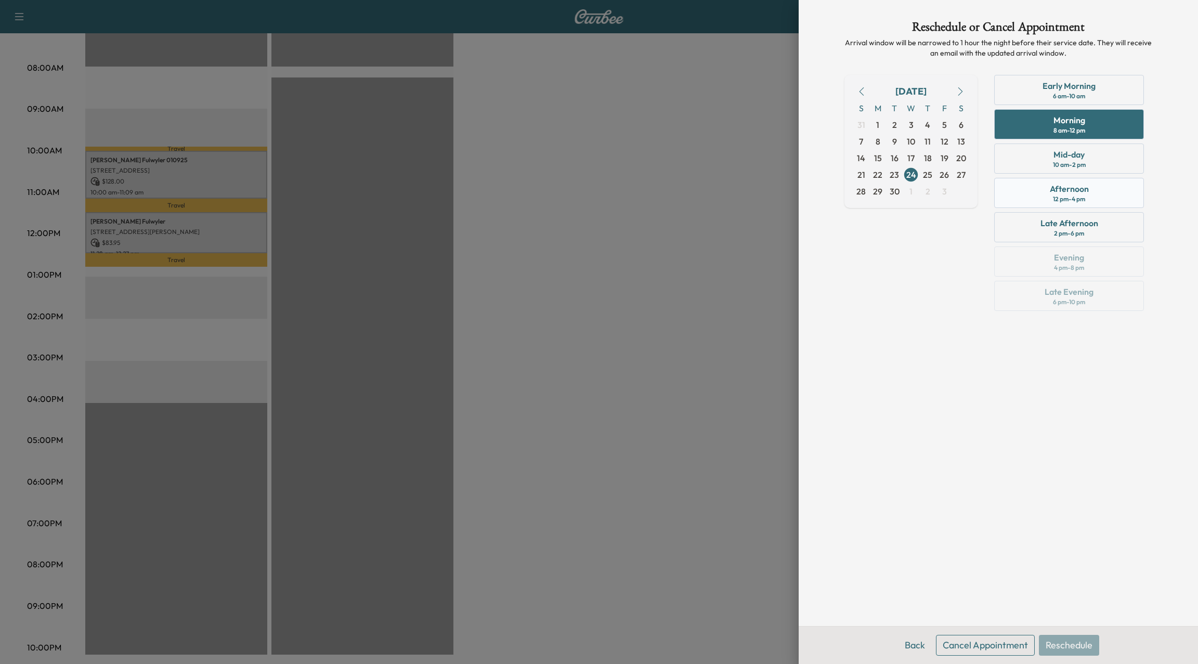
click at [1071, 198] on div "12 pm - 4 pm" at bounding box center [1069, 199] width 32 height 8
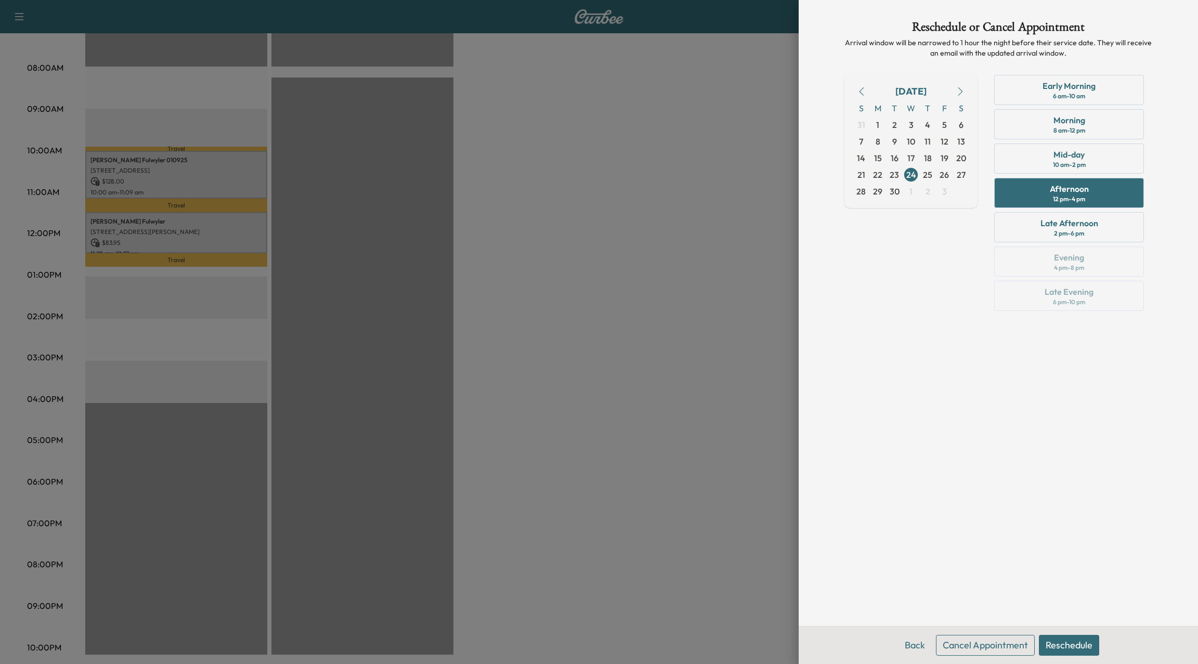
click at [1087, 647] on button "Reschedule" at bounding box center [1069, 645] width 60 height 21
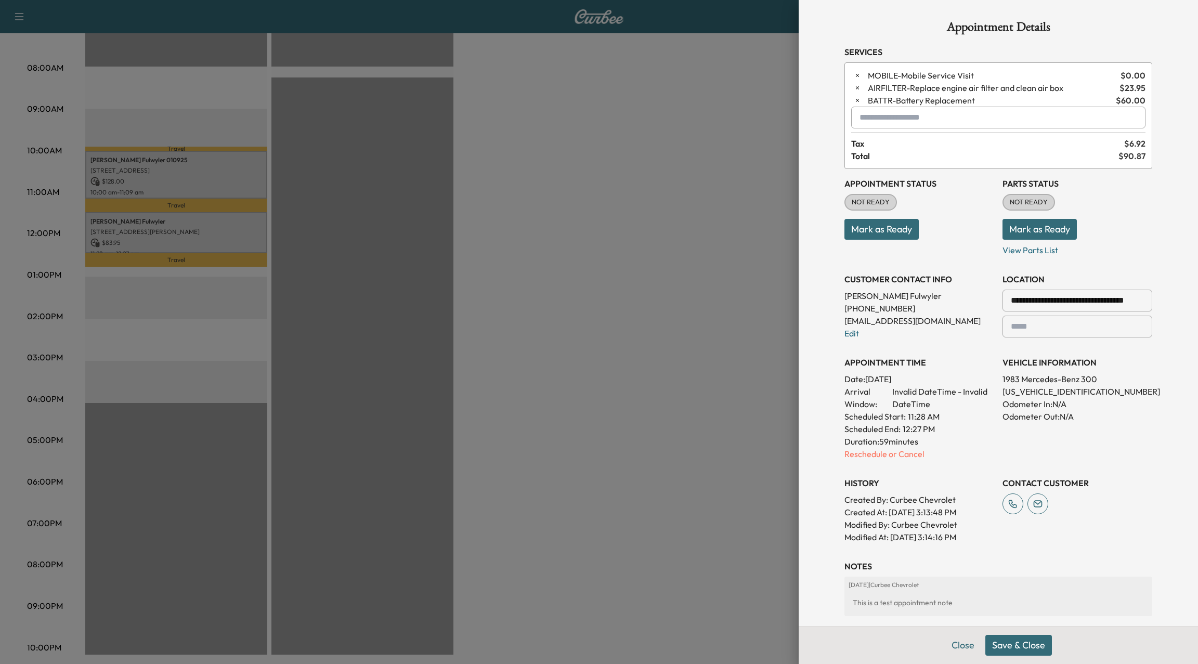
click at [1003, 644] on button "Save & Close" at bounding box center [1018, 645] width 67 height 21
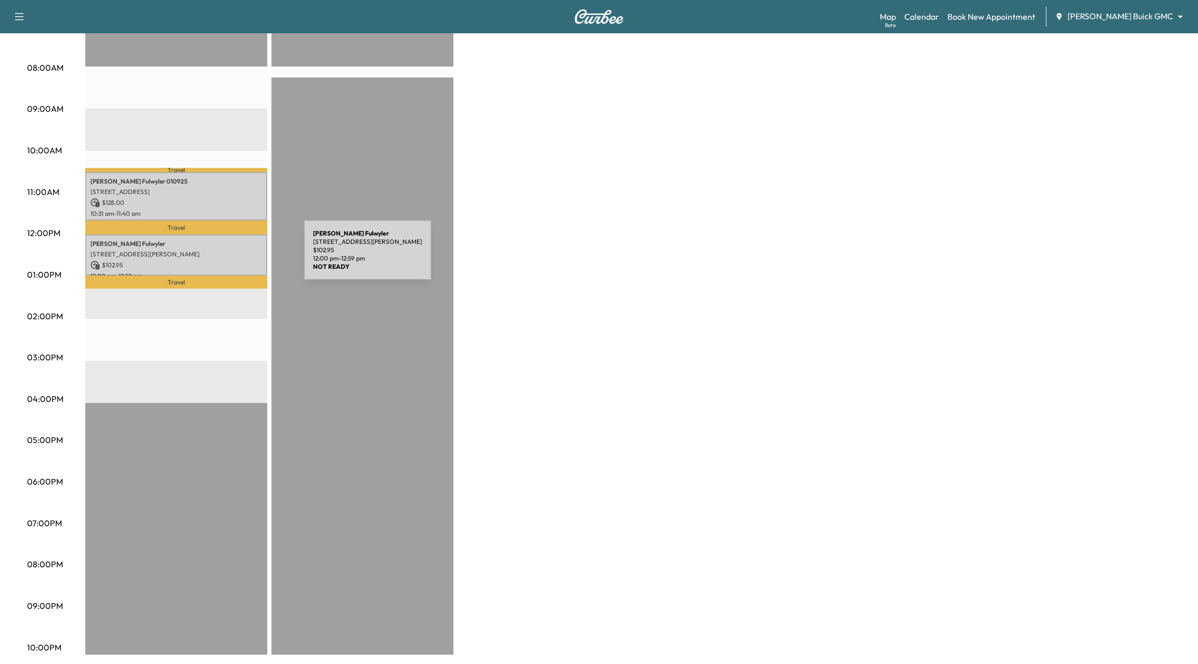
click at [226, 256] on p "[STREET_ADDRESS][PERSON_NAME]" at bounding box center [176, 254] width 172 height 8
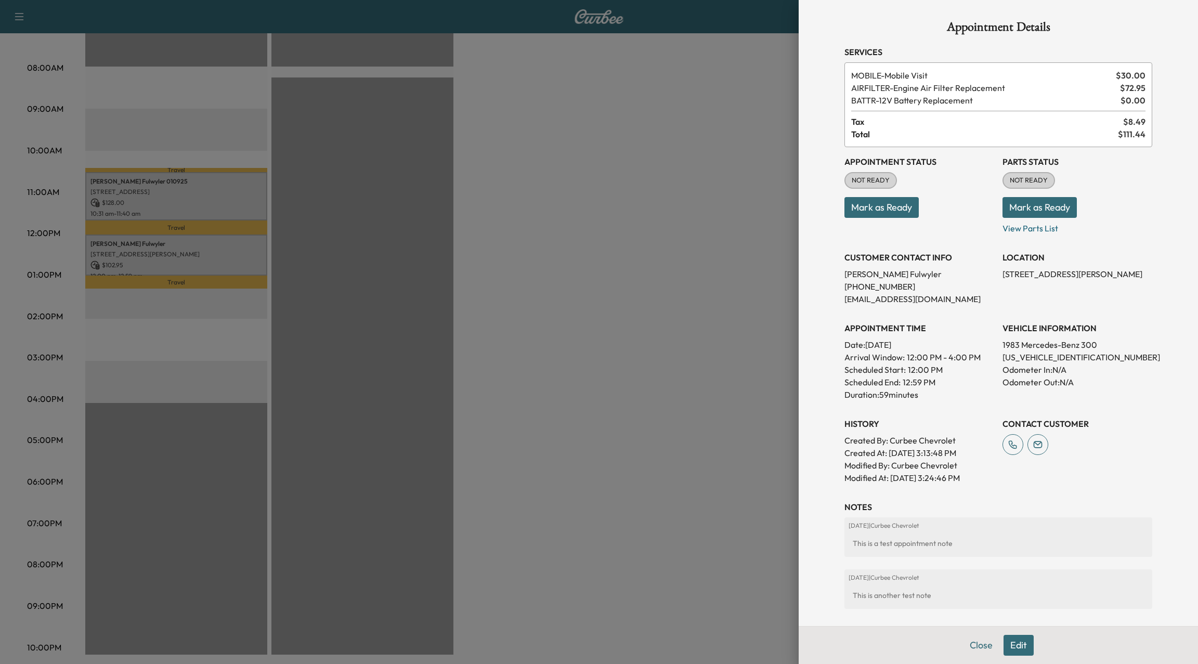
click at [1020, 651] on button "Edit" at bounding box center [1018, 645] width 30 height 21
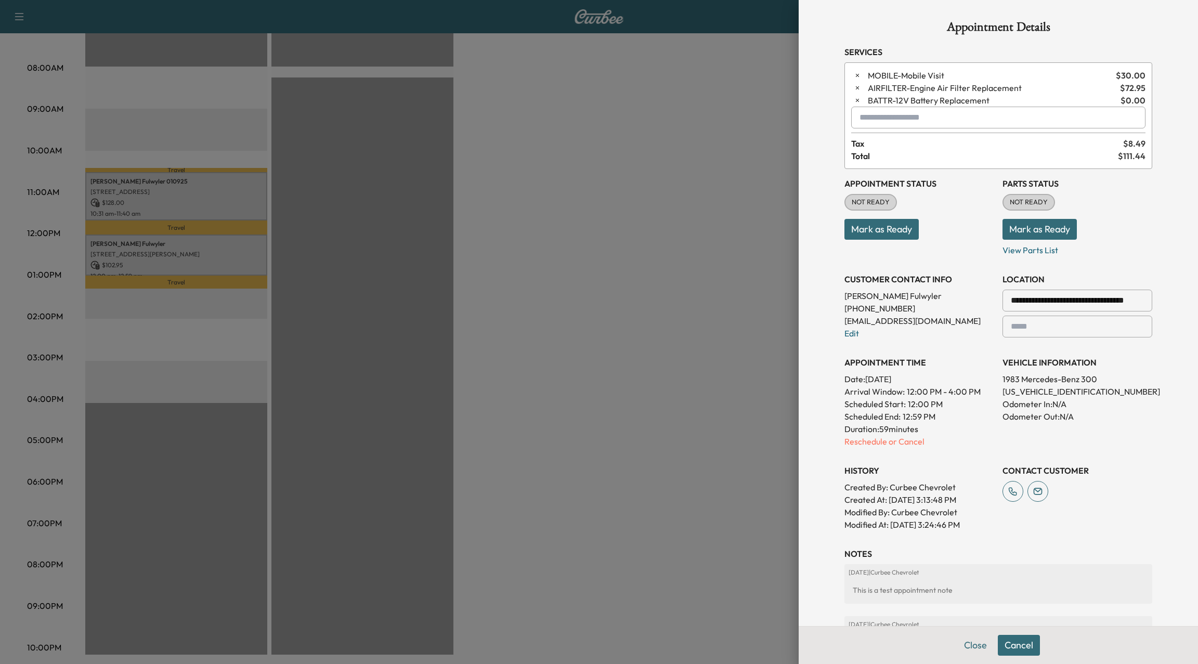
click at [897, 437] on p "Reschedule or Cancel" at bounding box center [919, 441] width 150 height 12
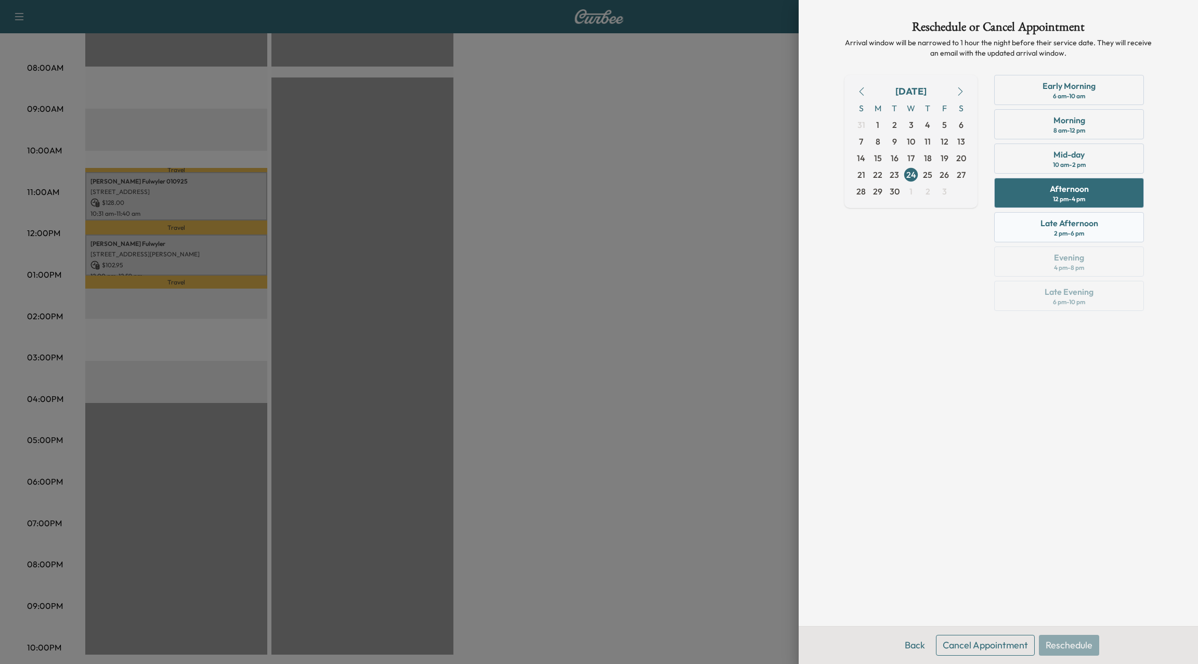
click at [1078, 230] on div "2 pm - 6 pm" at bounding box center [1069, 233] width 30 height 8
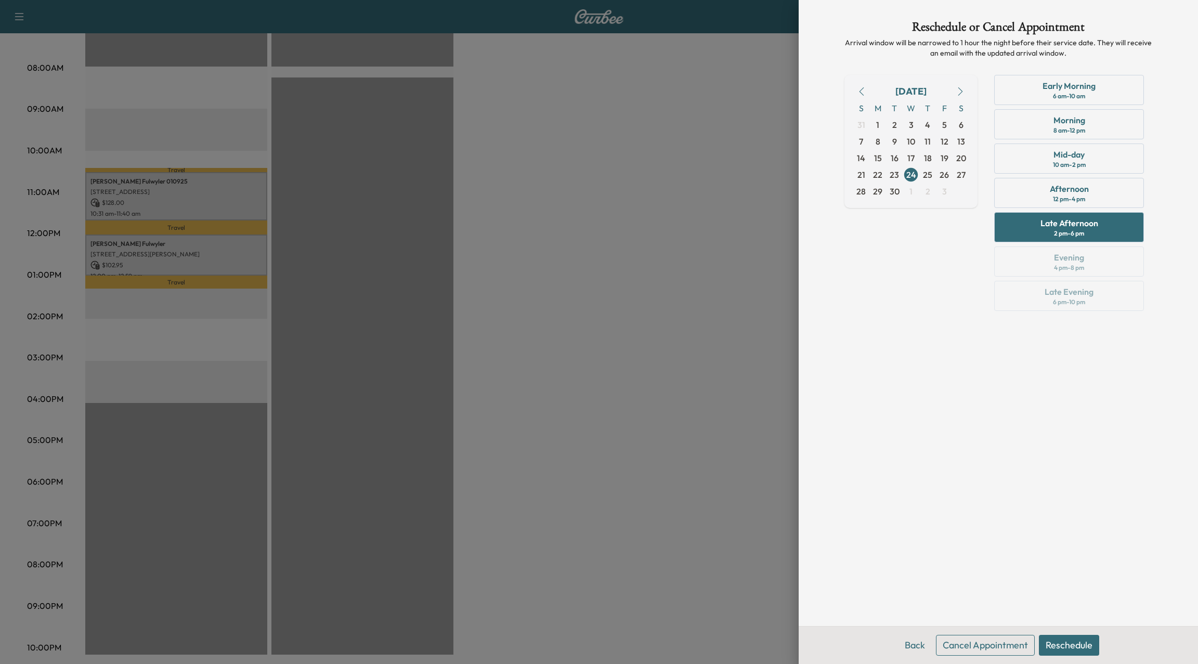
click at [1068, 640] on button "Reschedule" at bounding box center [1069, 645] width 60 height 21
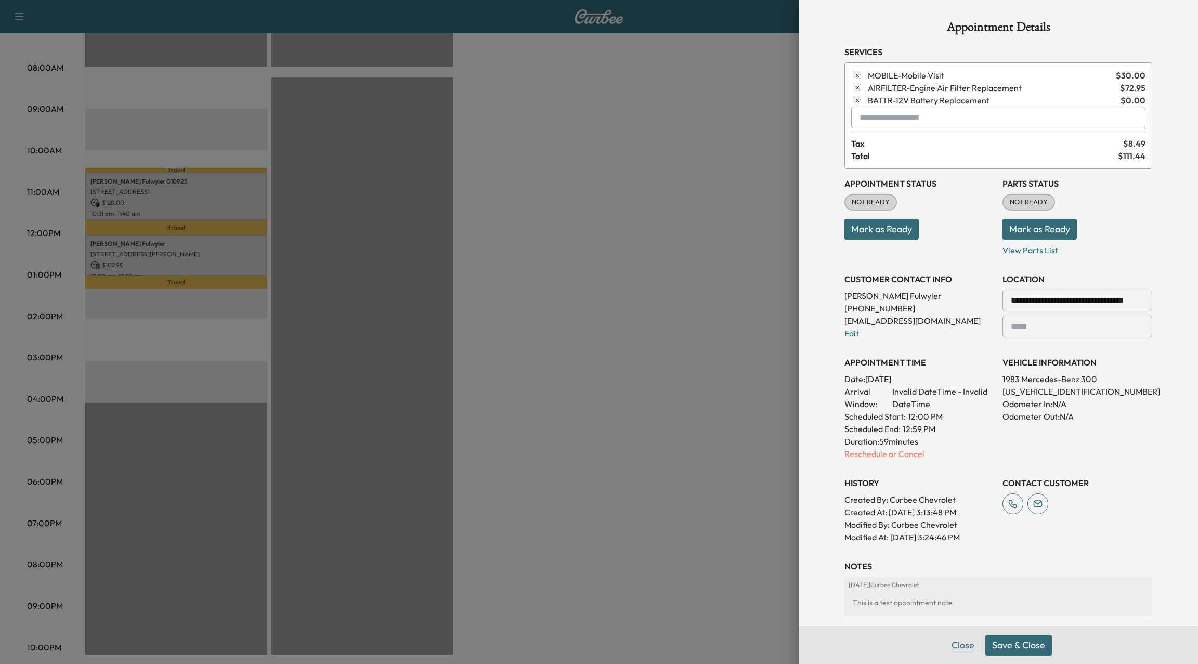
click at [970, 641] on button "Close" at bounding box center [962, 645] width 36 height 21
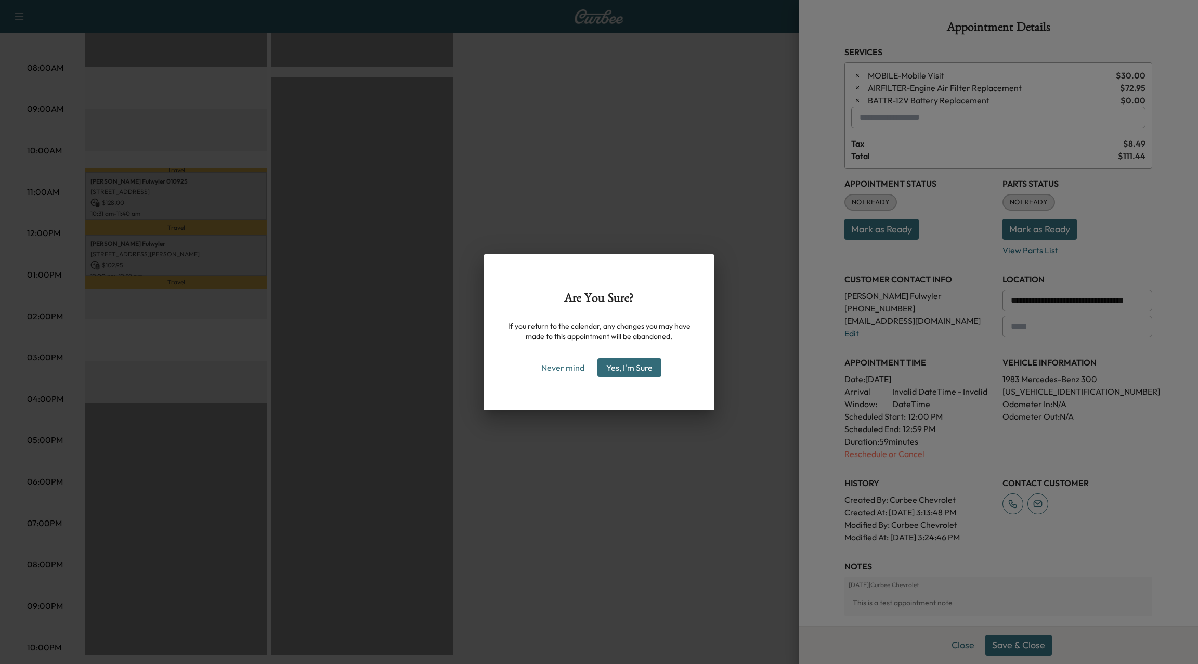
click at [649, 359] on button "Yes, I'm Sure" at bounding box center [629, 367] width 64 height 19
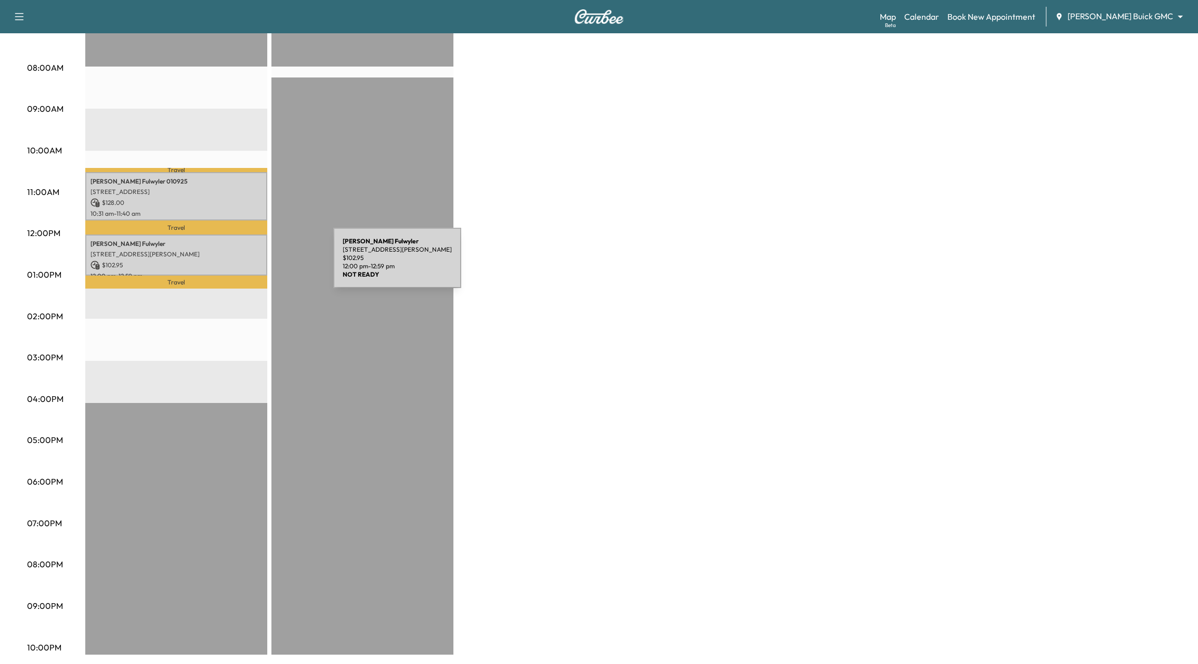
click at [255, 264] on p "$ 102.95" at bounding box center [176, 264] width 172 height 9
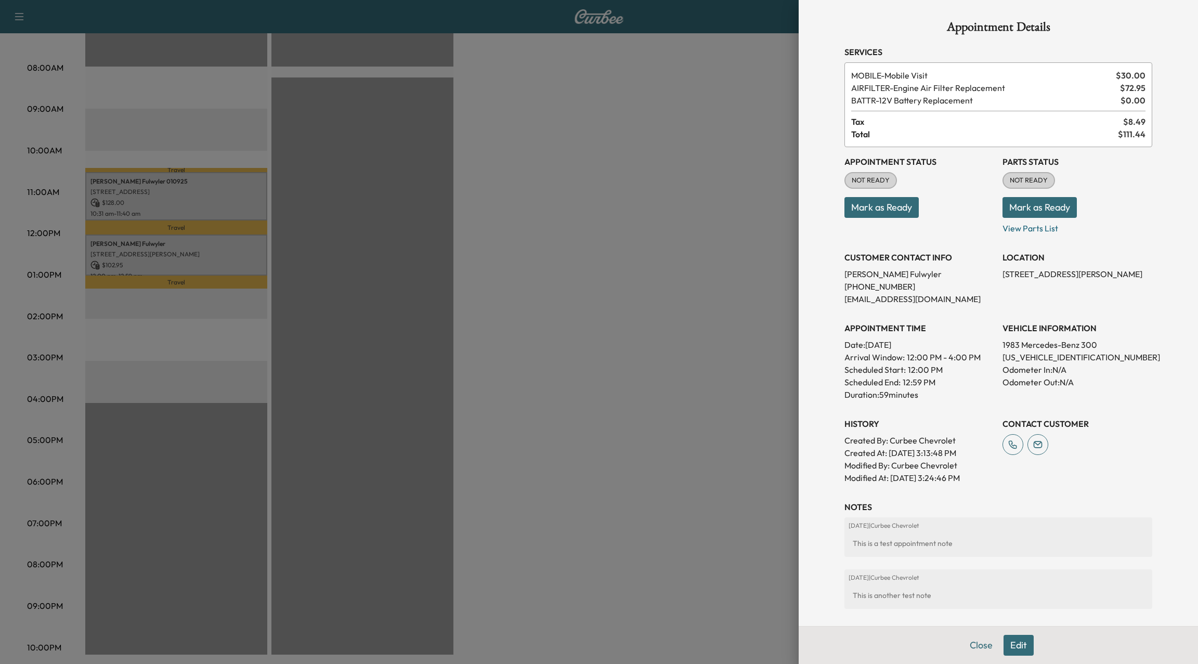
click at [1016, 643] on button "Edit" at bounding box center [1018, 645] width 30 height 21
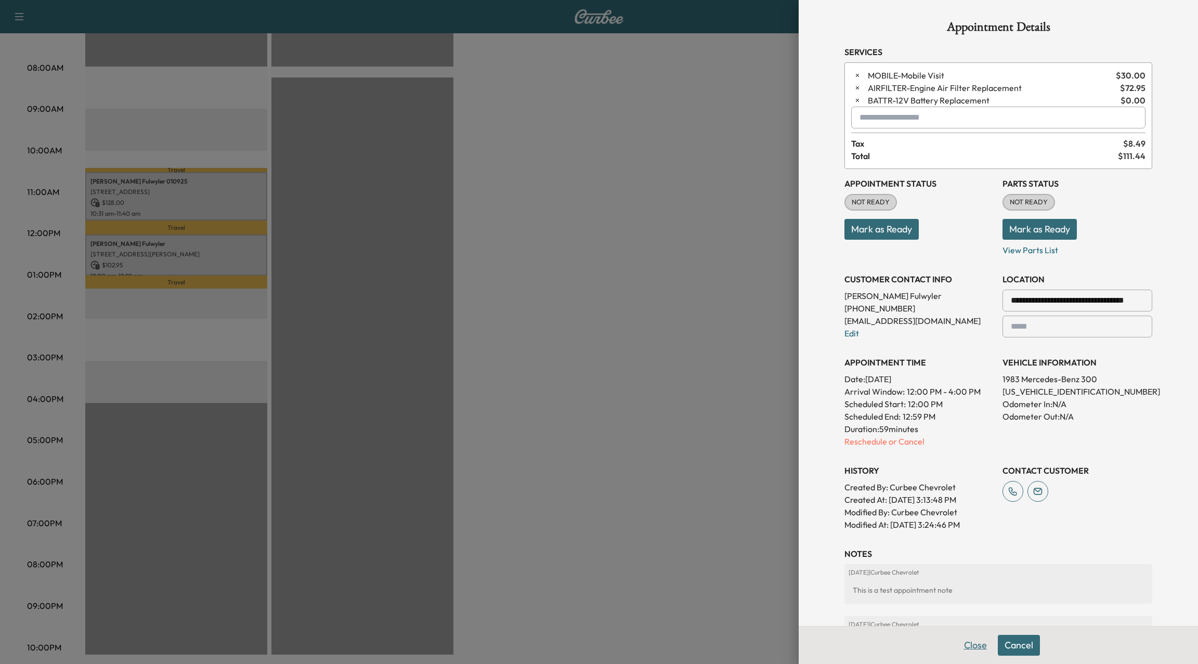
click at [975, 651] on button "Close" at bounding box center [975, 645] width 36 height 21
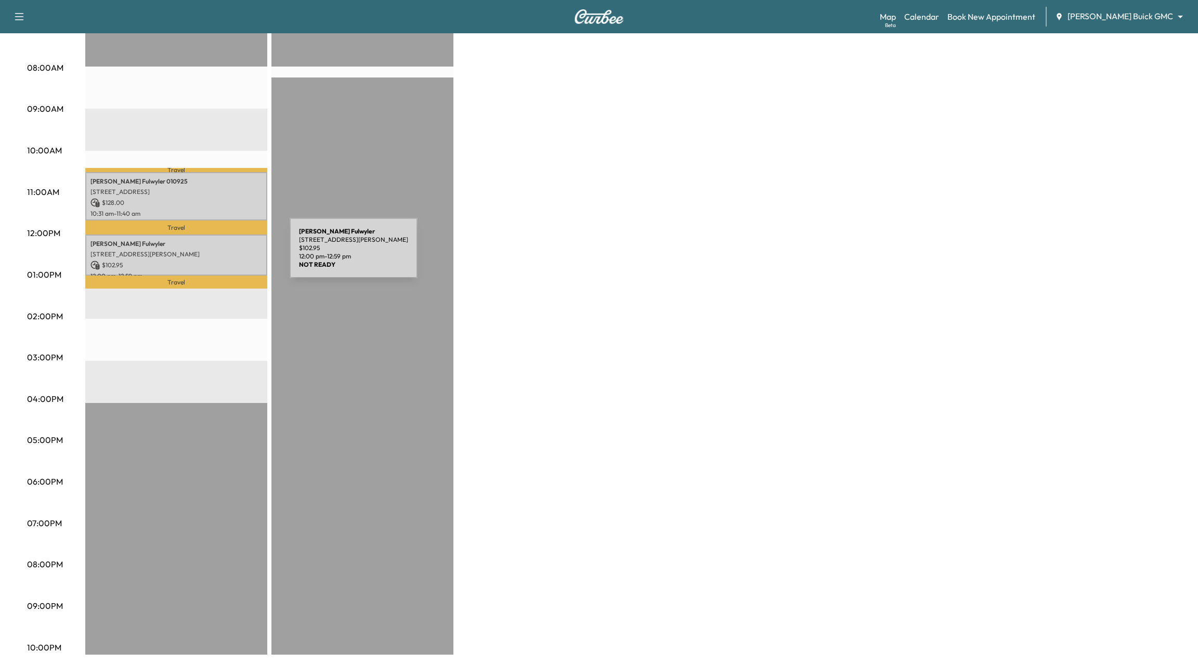
click at [212, 254] on p "[STREET_ADDRESS][PERSON_NAME]" at bounding box center [176, 254] width 172 height 8
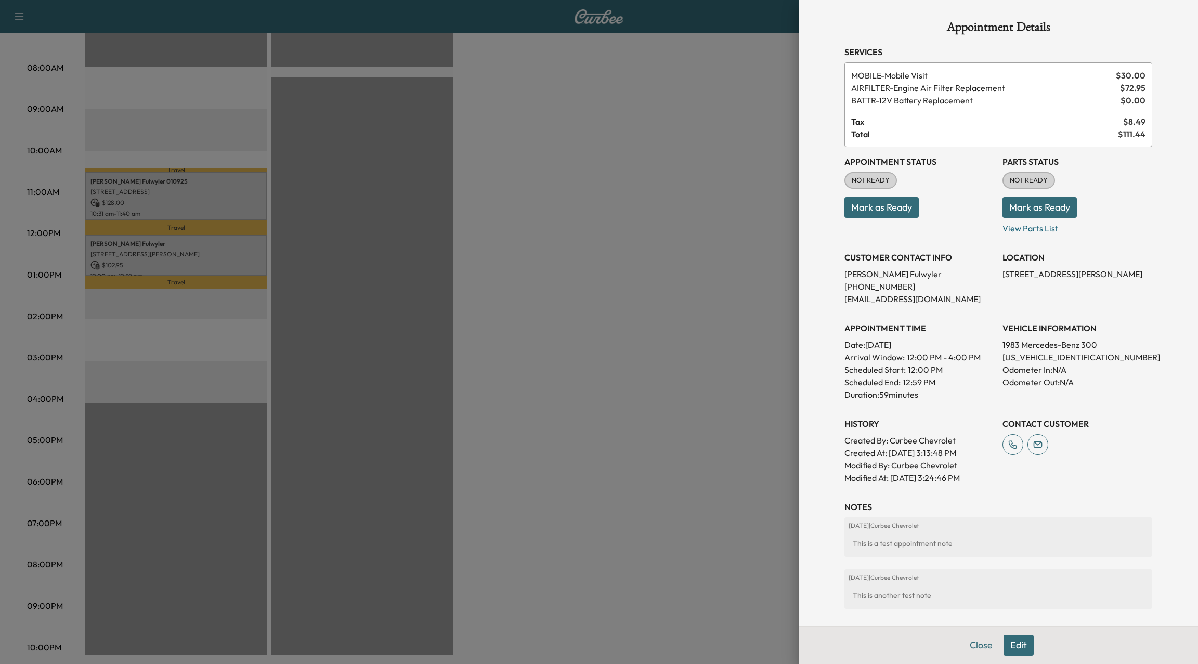
click at [1013, 644] on button "Edit" at bounding box center [1018, 645] width 30 height 21
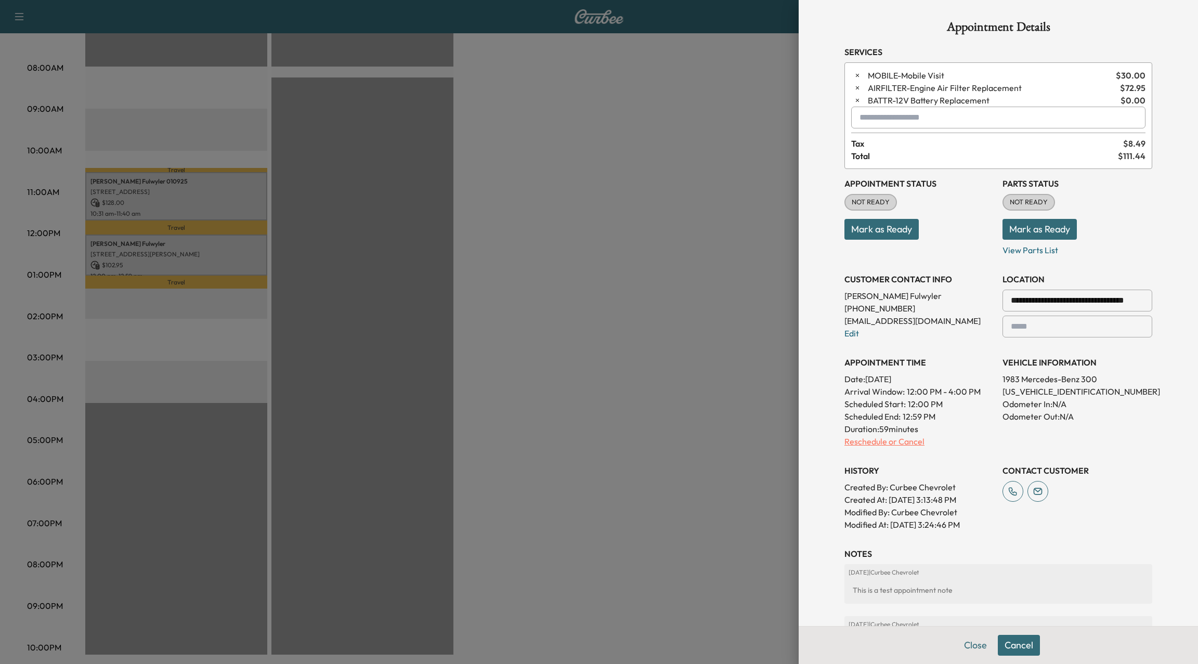
click at [919, 443] on p "Reschedule or Cancel" at bounding box center [919, 441] width 150 height 12
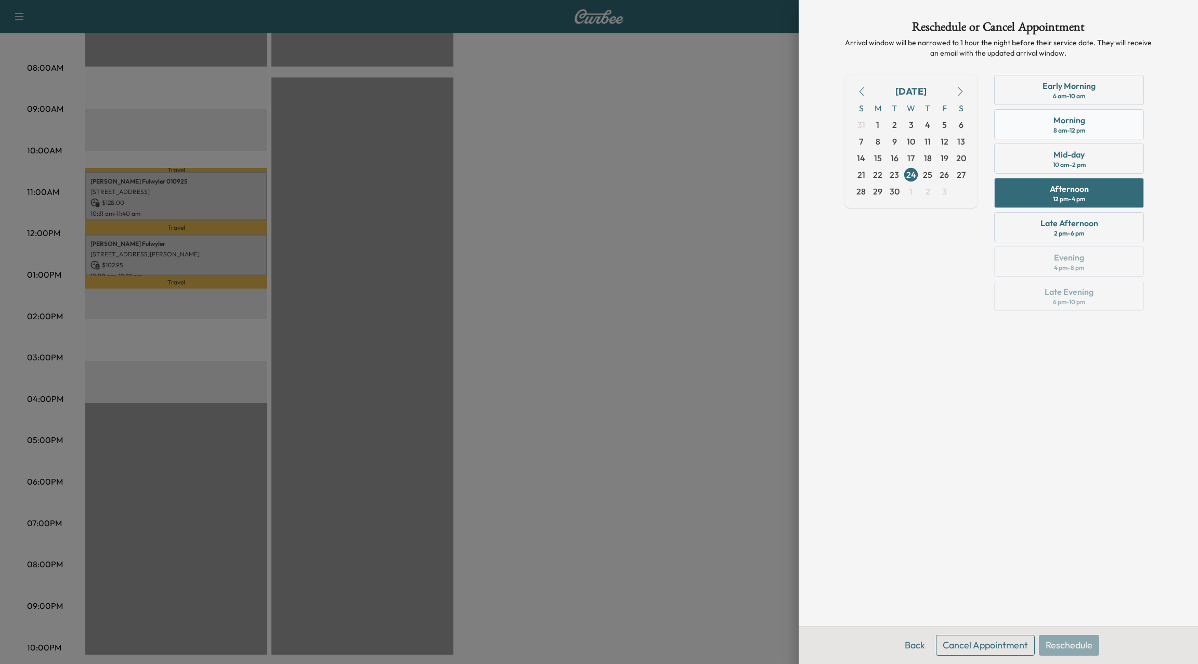
click at [1065, 120] on div "Morning" at bounding box center [1069, 120] width 32 height 12
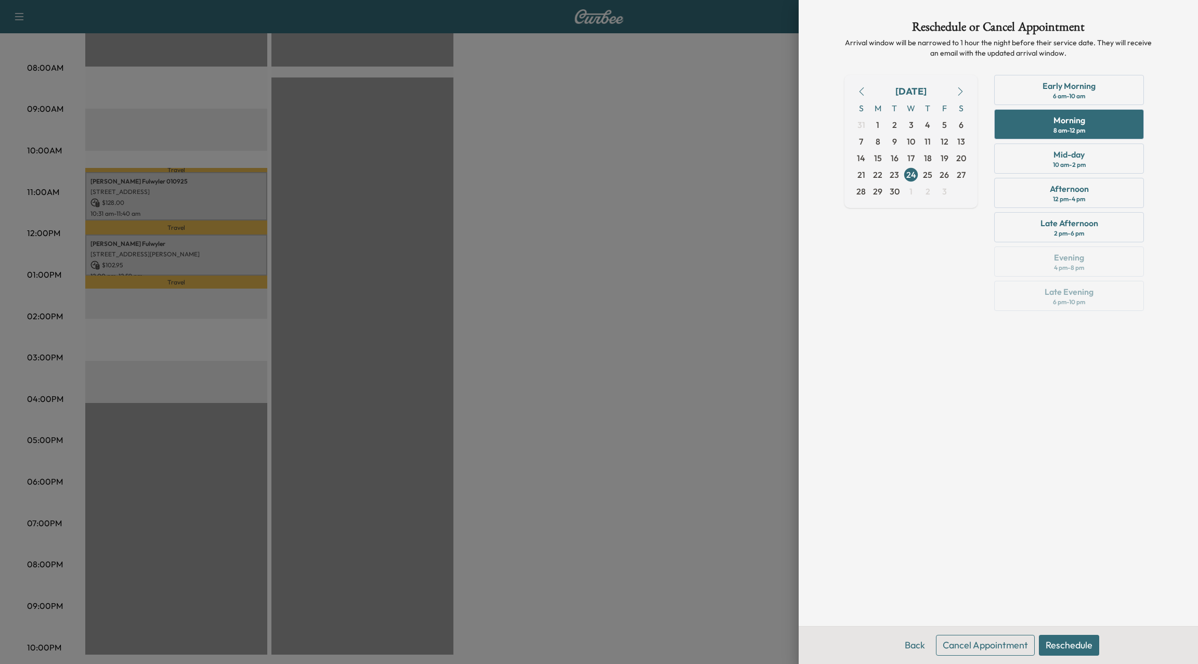
click at [1071, 647] on button "Reschedule" at bounding box center [1069, 645] width 60 height 21
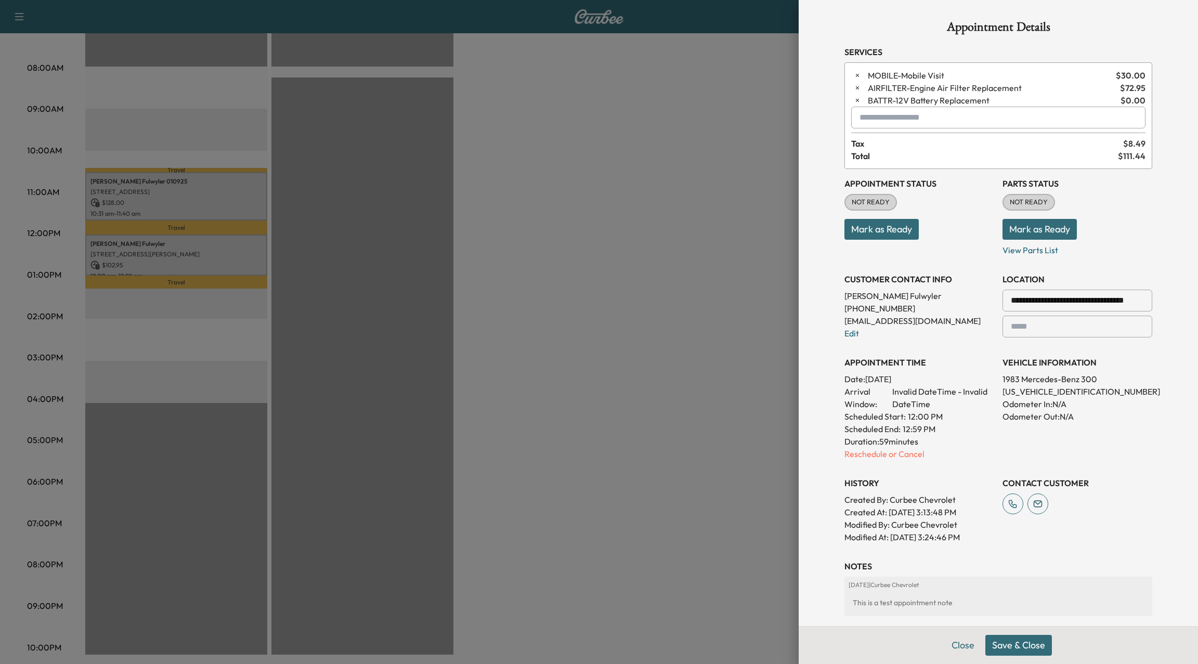
click at [940, 392] on span "Invalid DateTime - Invalid DateTime" at bounding box center [943, 397] width 102 height 25
click at [997, 644] on button "Save & Close" at bounding box center [1018, 645] width 67 height 21
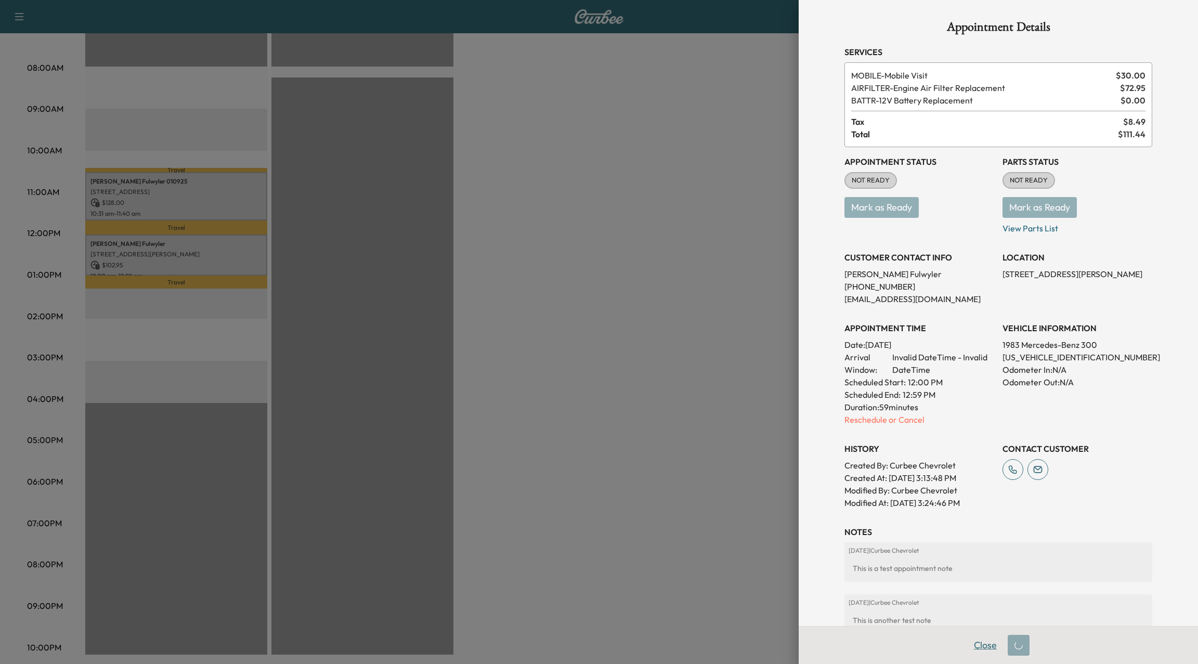
click at [989, 642] on button "Close" at bounding box center [985, 645] width 36 height 21
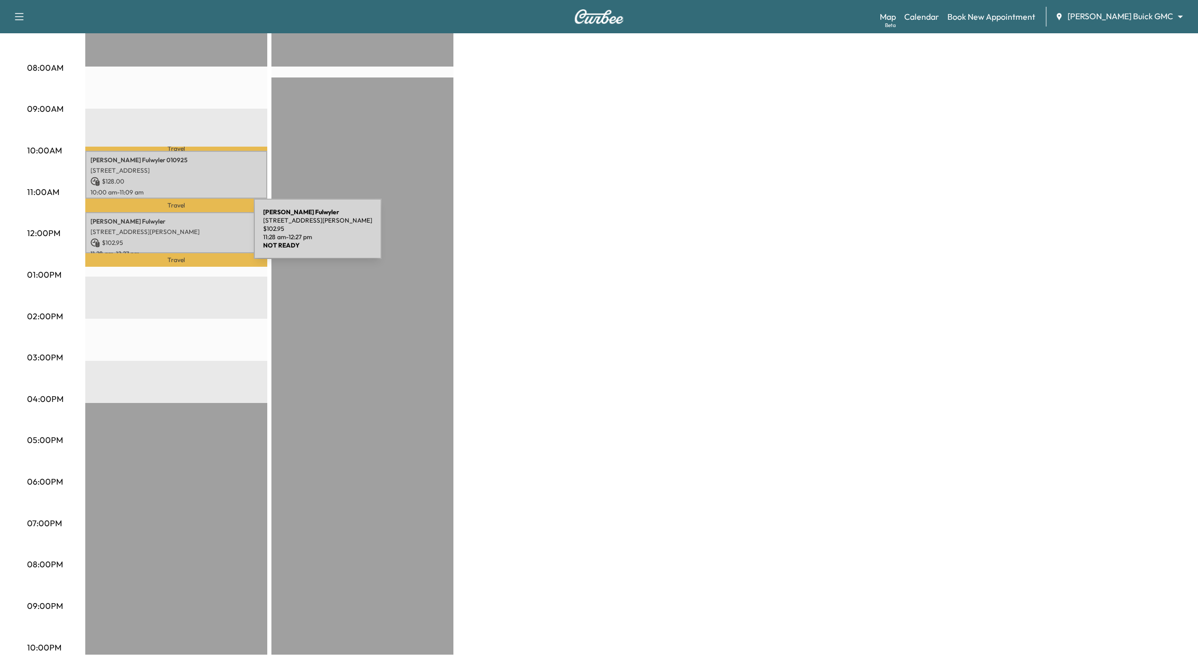
click at [176, 235] on p "[STREET_ADDRESS][PERSON_NAME]" at bounding box center [176, 232] width 172 height 8
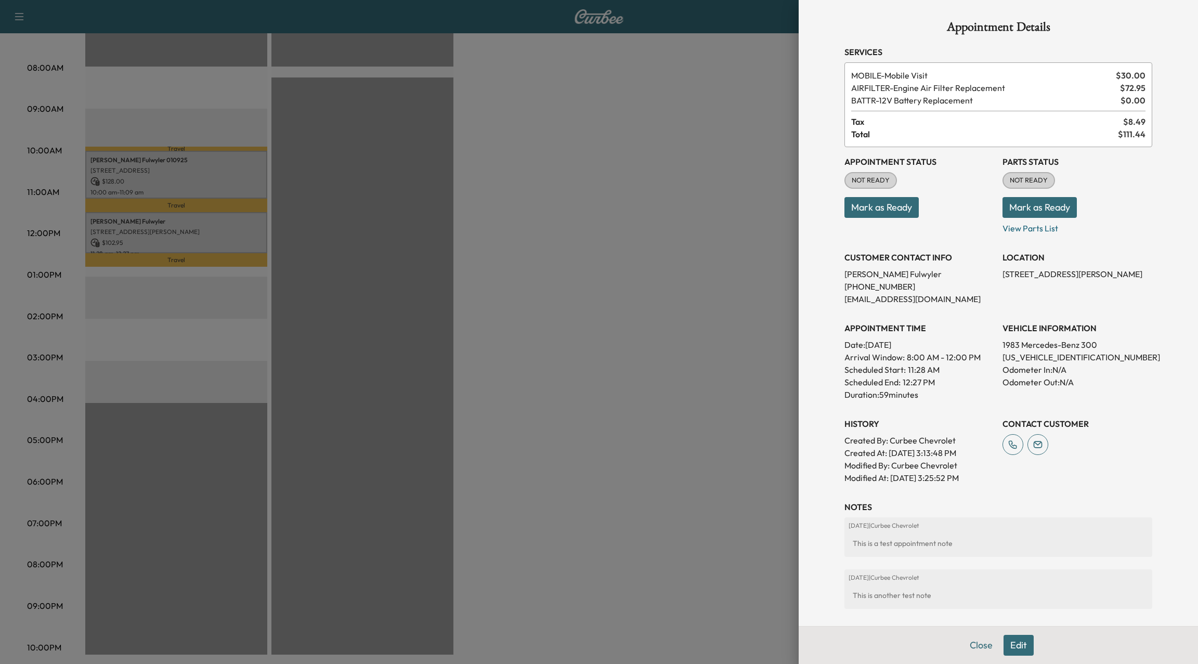
click at [175, 235] on div at bounding box center [599, 332] width 1198 height 664
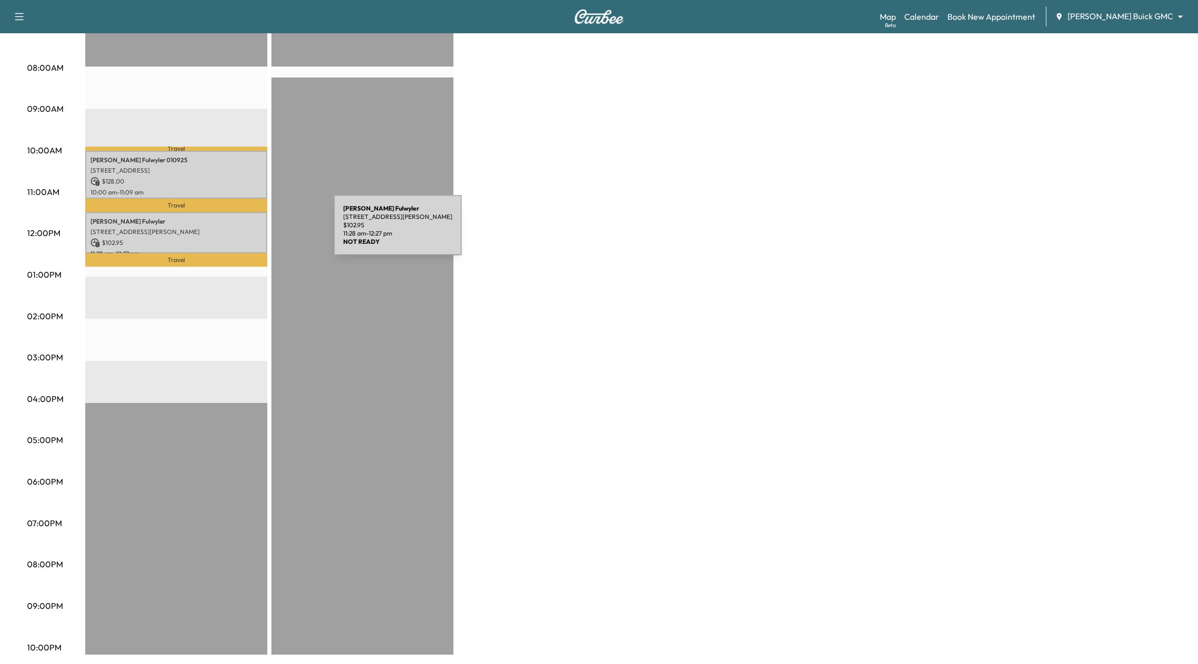
click at [256, 231] on p "[STREET_ADDRESS][PERSON_NAME]" at bounding box center [176, 232] width 172 height 8
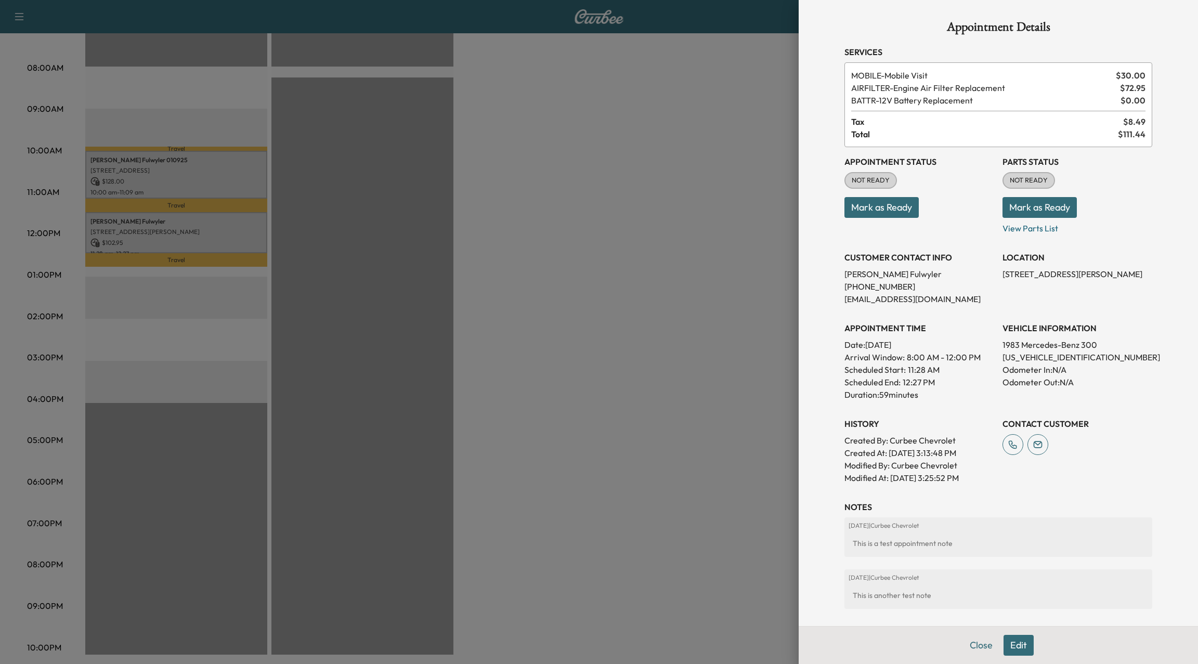
click at [1020, 652] on button "Edit" at bounding box center [1018, 645] width 30 height 21
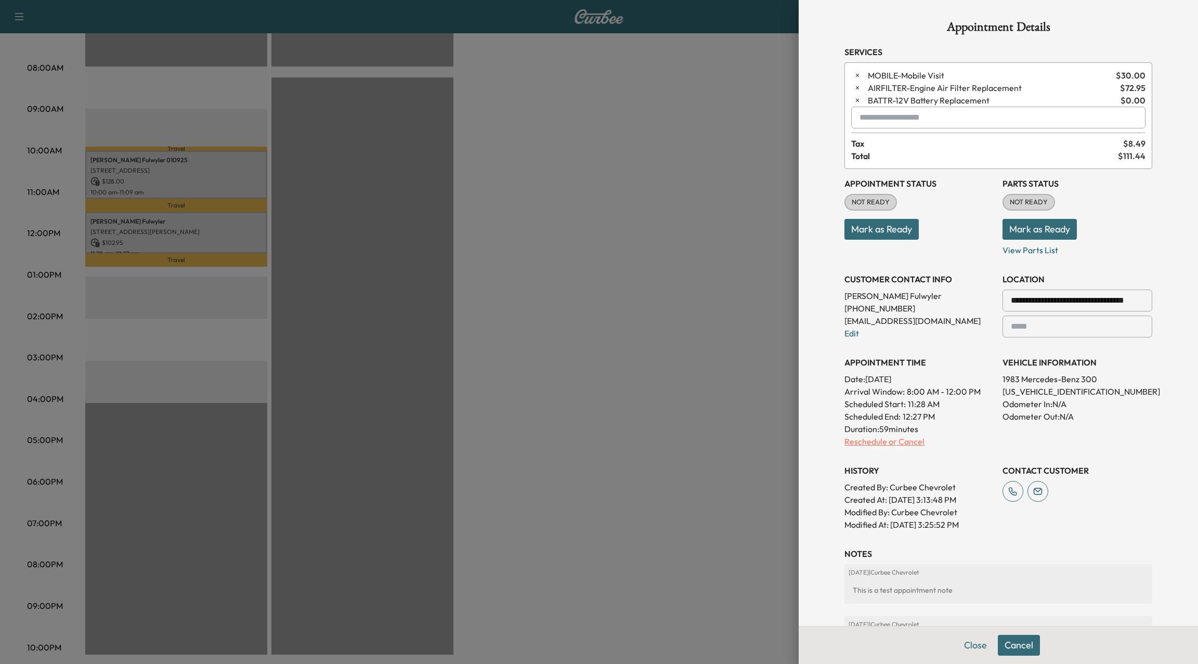
click at [896, 437] on p "Reschedule or Cancel" at bounding box center [919, 441] width 150 height 12
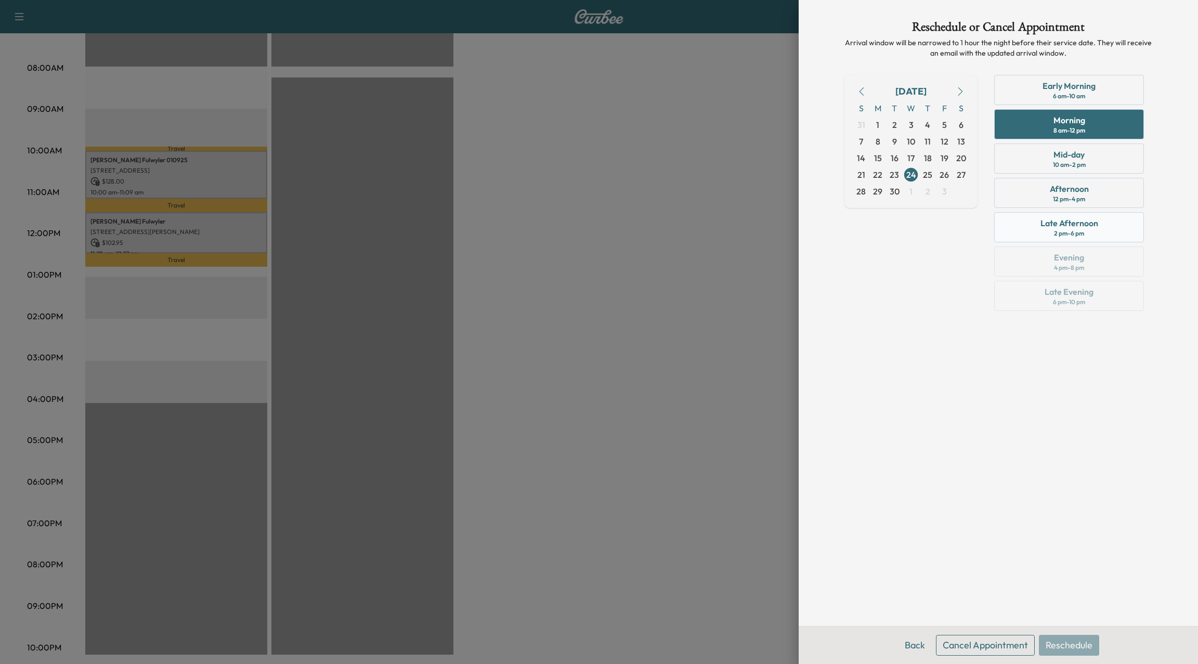
click at [1092, 212] on div "Late Afternoon 2 pm - 6 pm" at bounding box center [1069, 227] width 150 height 30
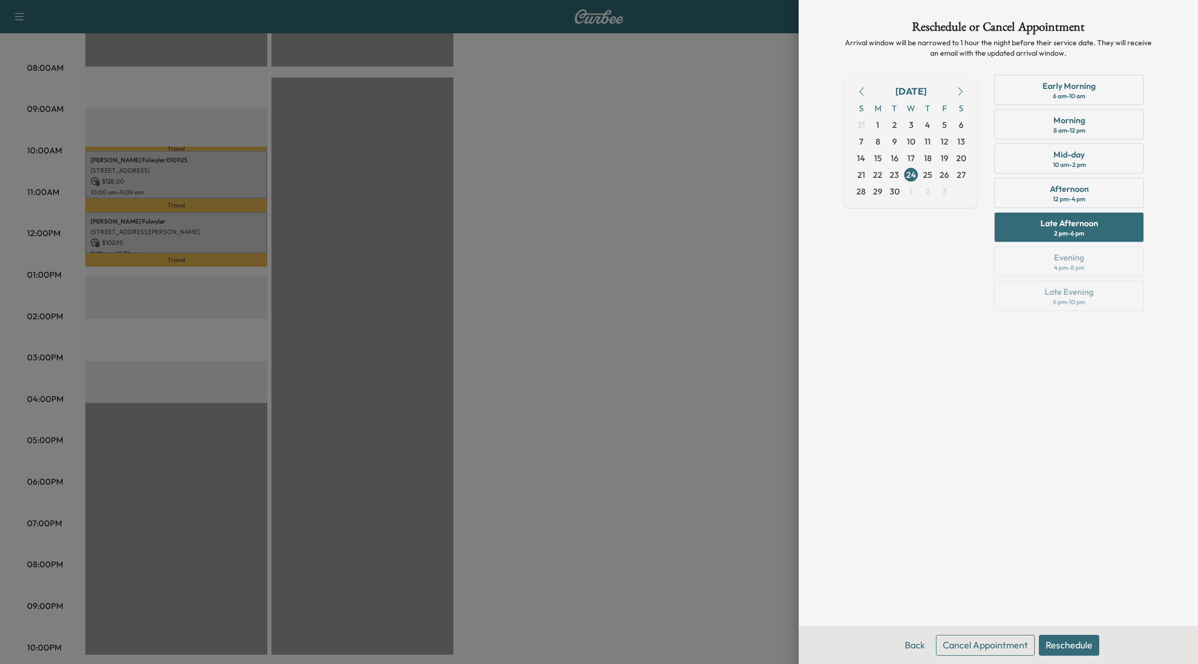
click at [1091, 637] on button "Reschedule" at bounding box center [1069, 645] width 60 height 21
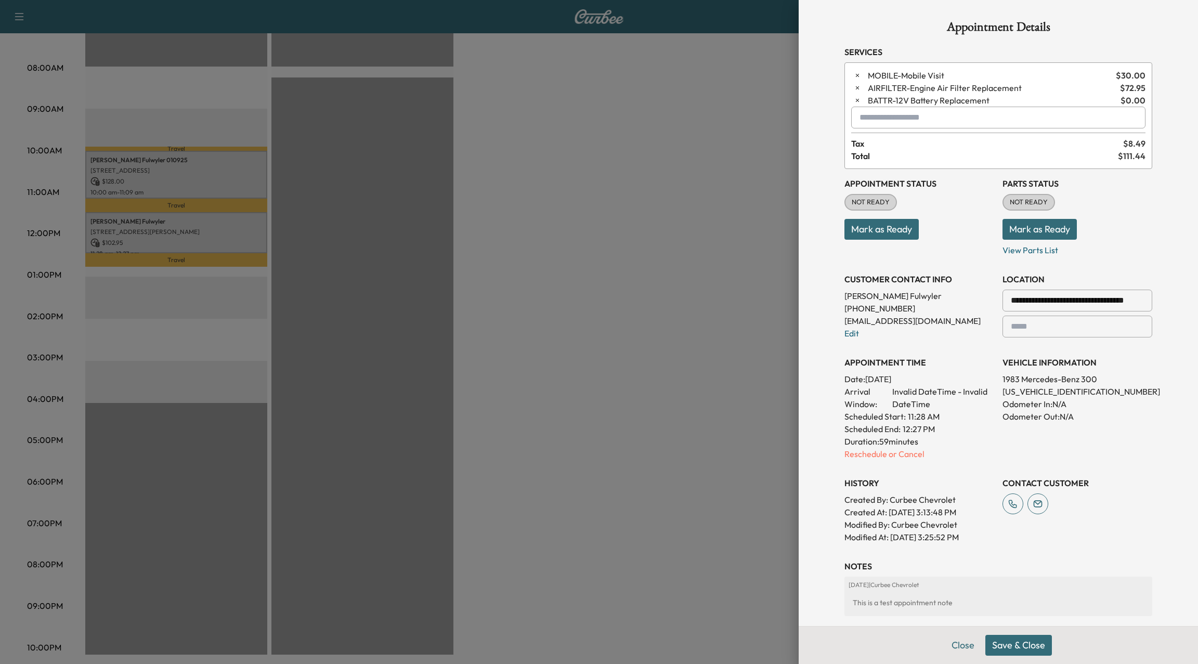
click at [1010, 651] on button "Save & Close" at bounding box center [1018, 645] width 67 height 21
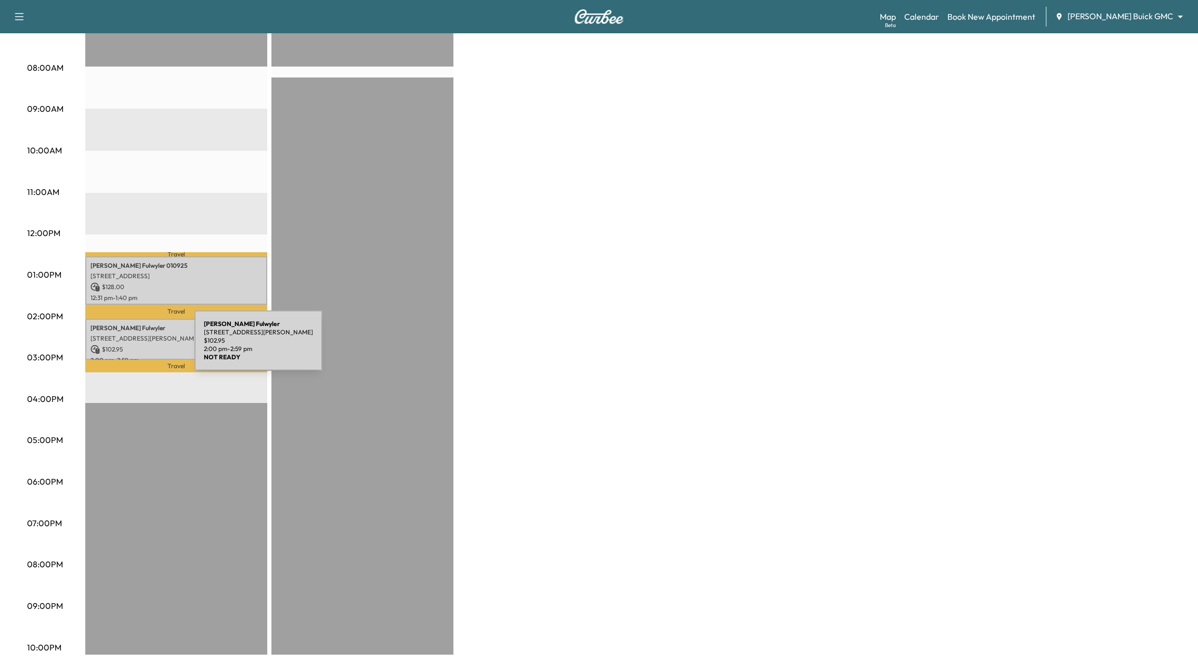
click at [116, 347] on p "$ 102.95" at bounding box center [176, 349] width 172 height 9
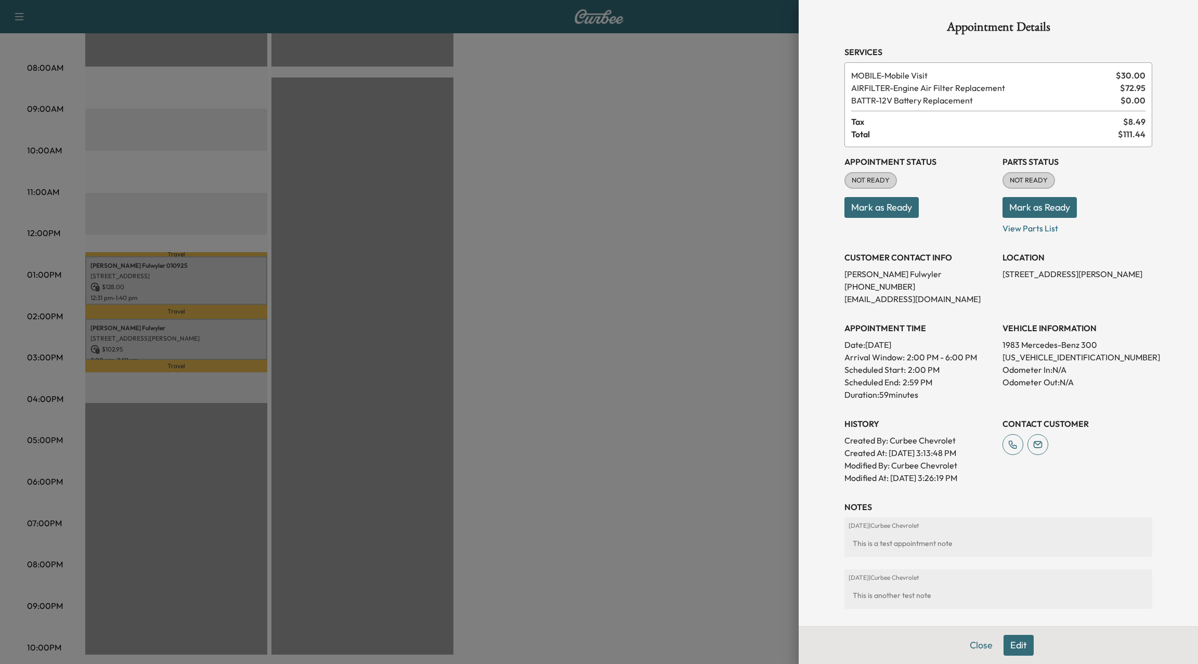
click at [1019, 649] on button "Edit" at bounding box center [1018, 645] width 30 height 21
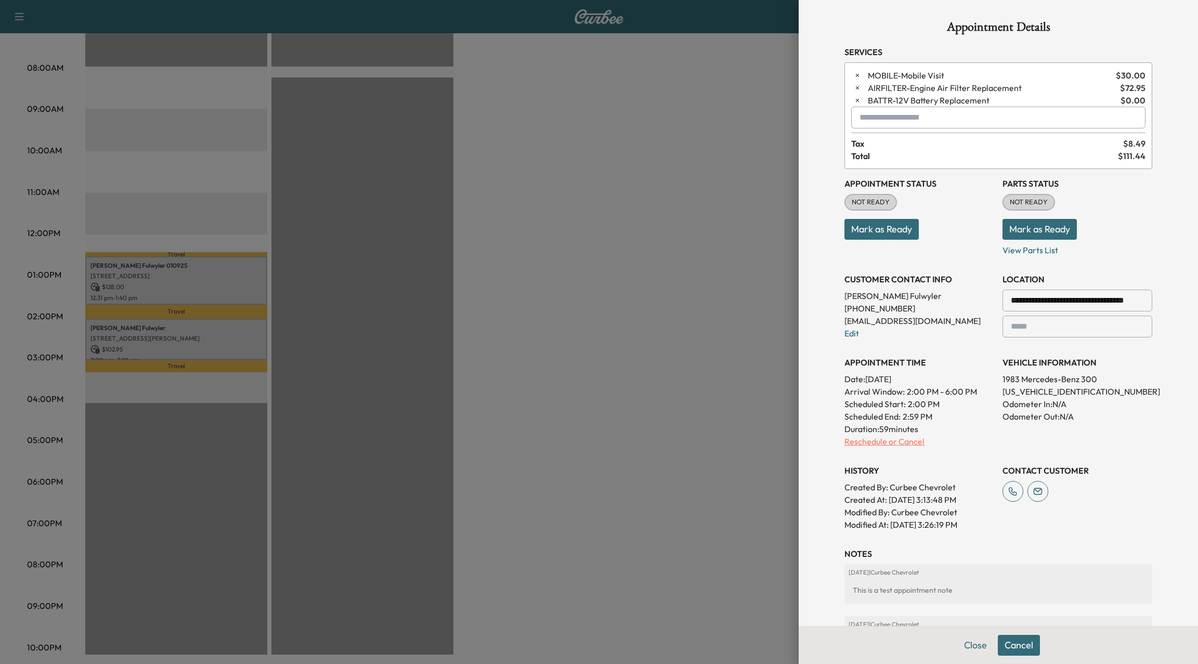
click at [894, 438] on p "Reschedule or Cancel" at bounding box center [919, 441] width 150 height 12
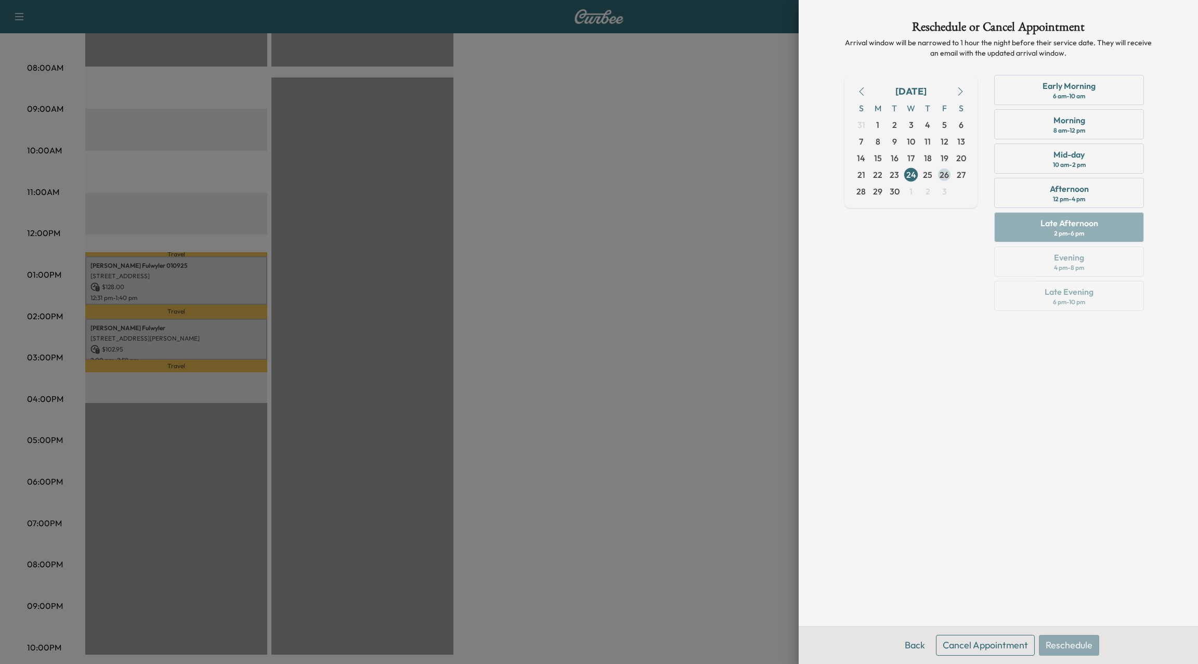
click at [939, 171] on span "26" at bounding box center [943, 174] width 9 height 12
click at [1043, 161] on div "Mid-day 10 am - 2 pm" at bounding box center [1069, 158] width 150 height 30
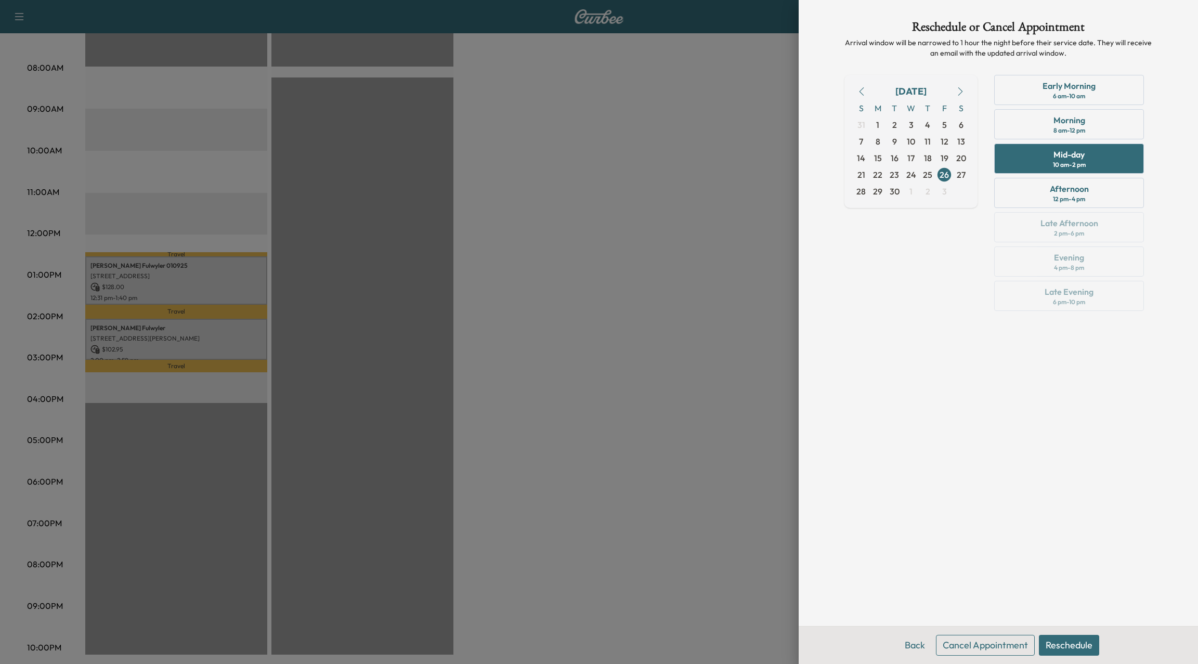
click at [1094, 646] on button "Reschedule" at bounding box center [1069, 645] width 60 height 21
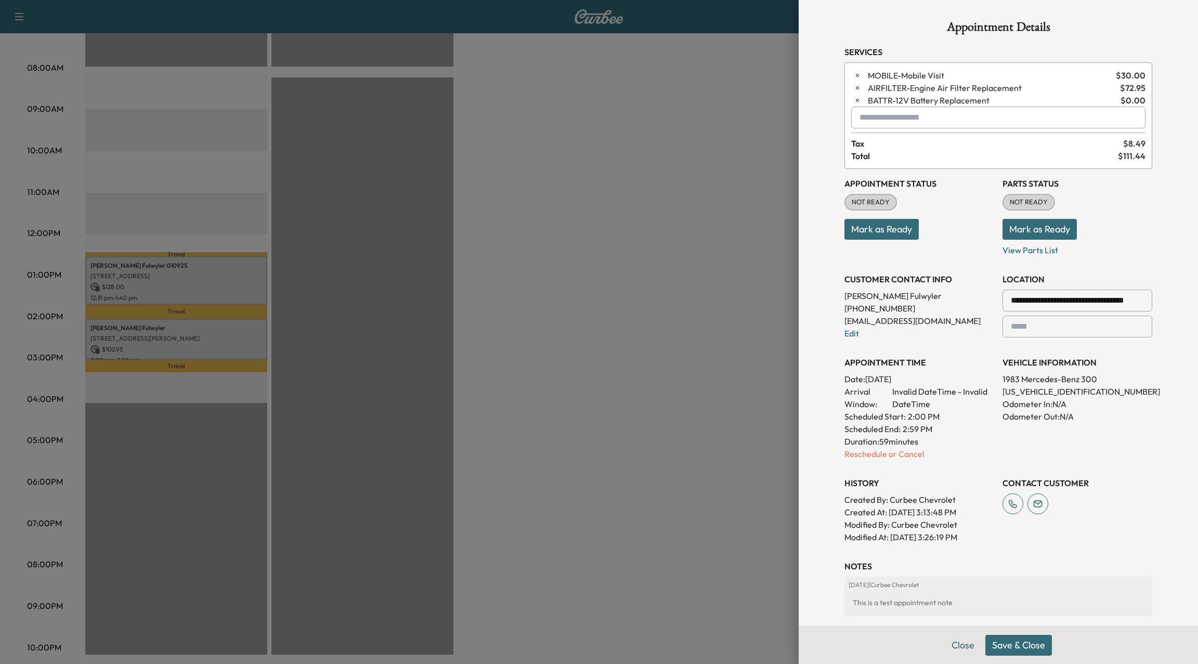
click at [1035, 644] on button "Save & Close" at bounding box center [1018, 645] width 67 height 21
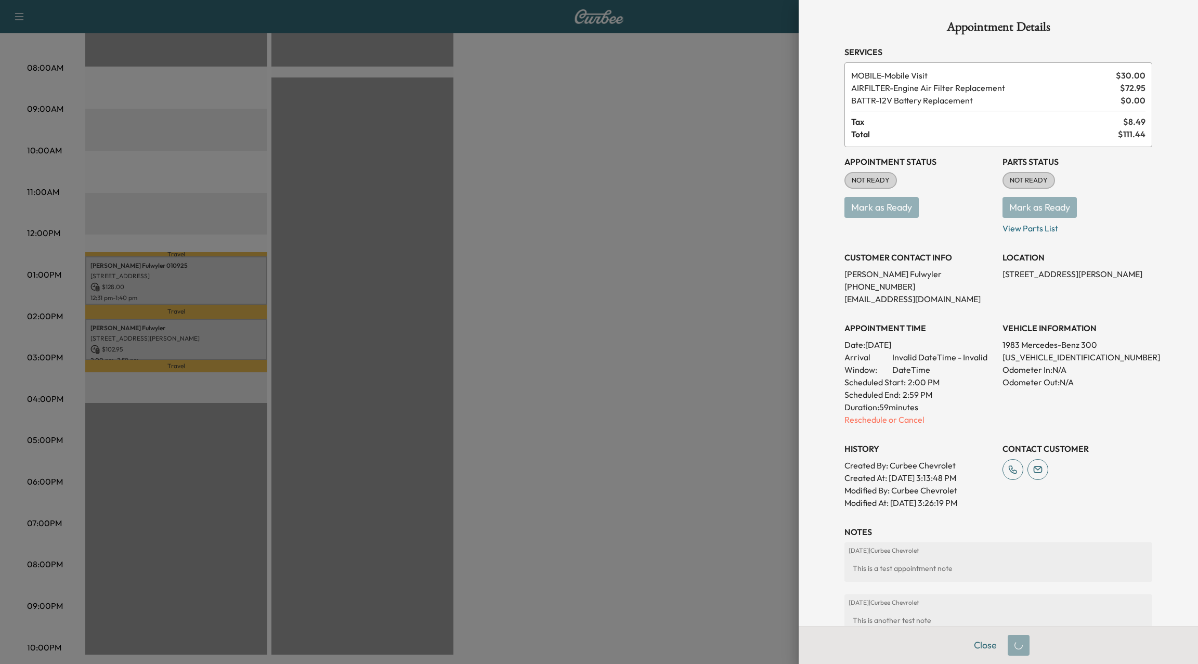
click at [160, 347] on div at bounding box center [599, 332] width 1198 height 664
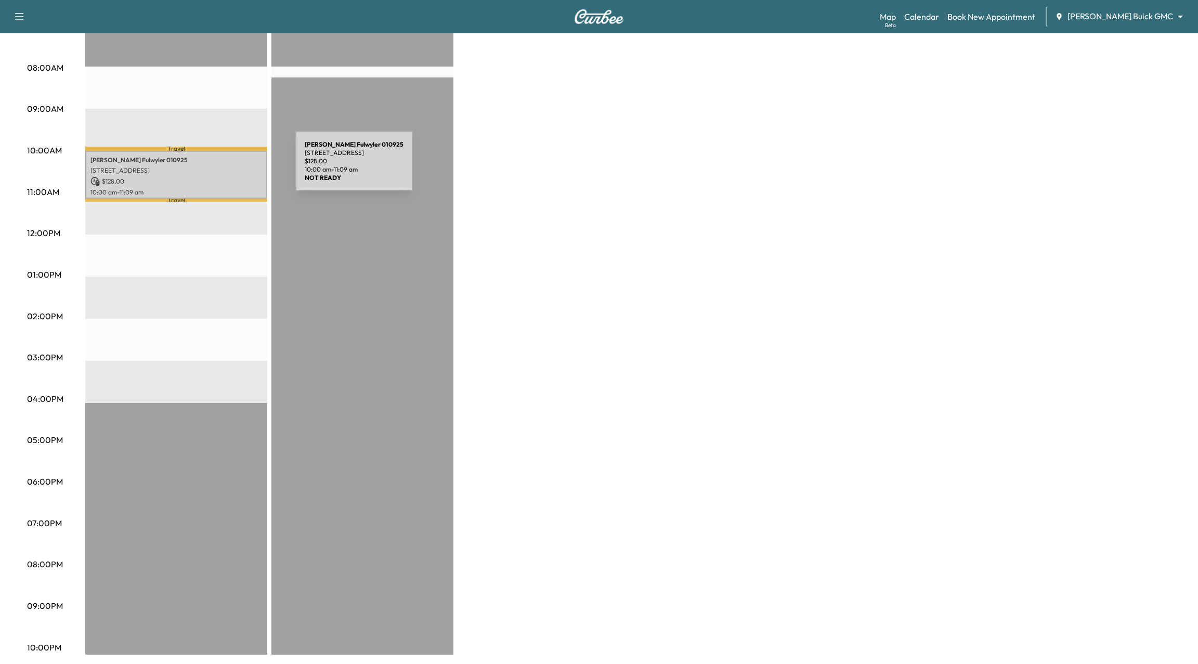
click at [217, 167] on p "[STREET_ADDRESS]" at bounding box center [176, 170] width 172 height 8
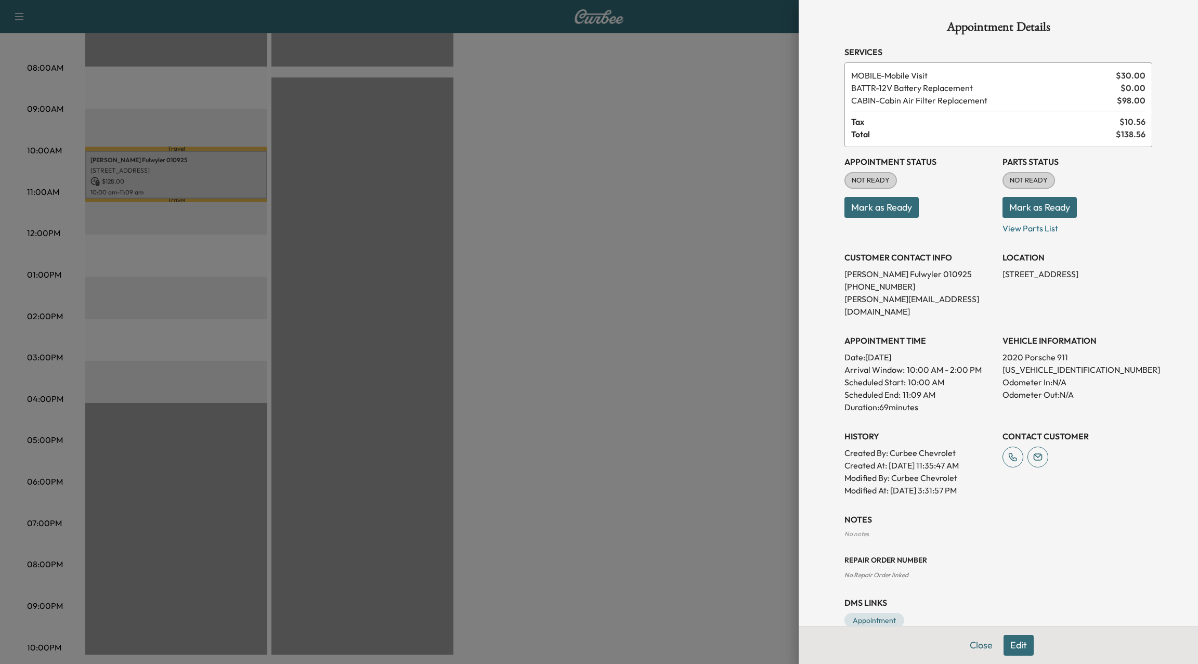
click at [1020, 643] on button "Edit" at bounding box center [1018, 645] width 30 height 21
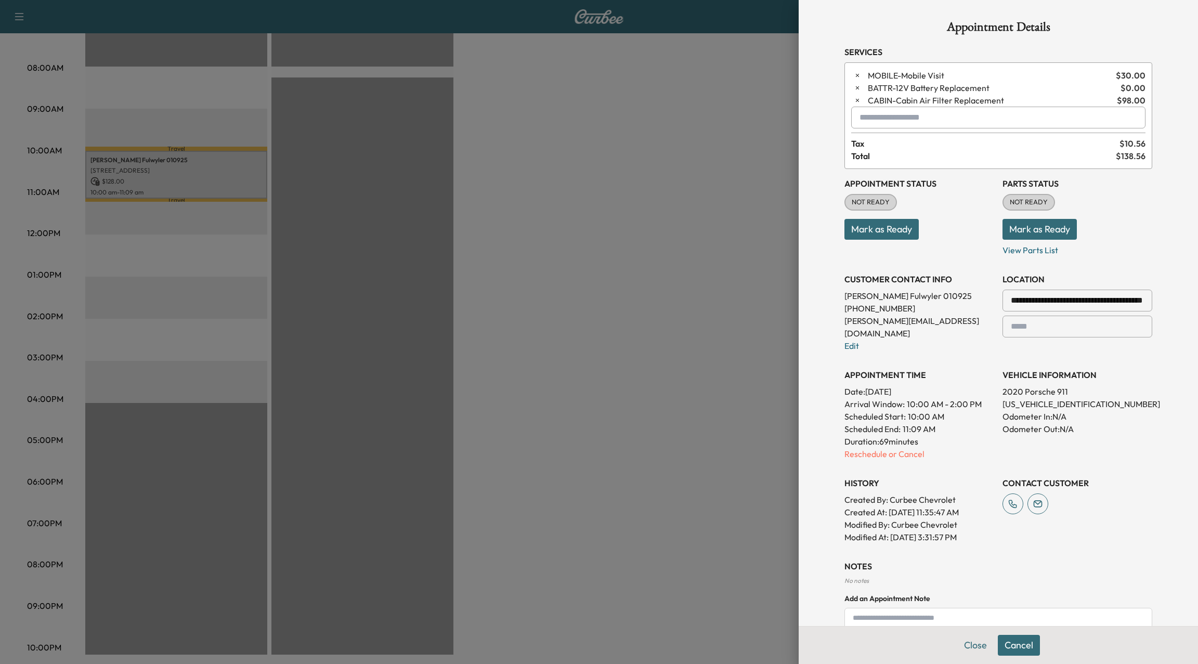
click at [896, 450] on div "**********" at bounding box center [998, 356] width 308 height 374
click at [894, 448] on p "Reschedule or Cancel" at bounding box center [919, 454] width 150 height 12
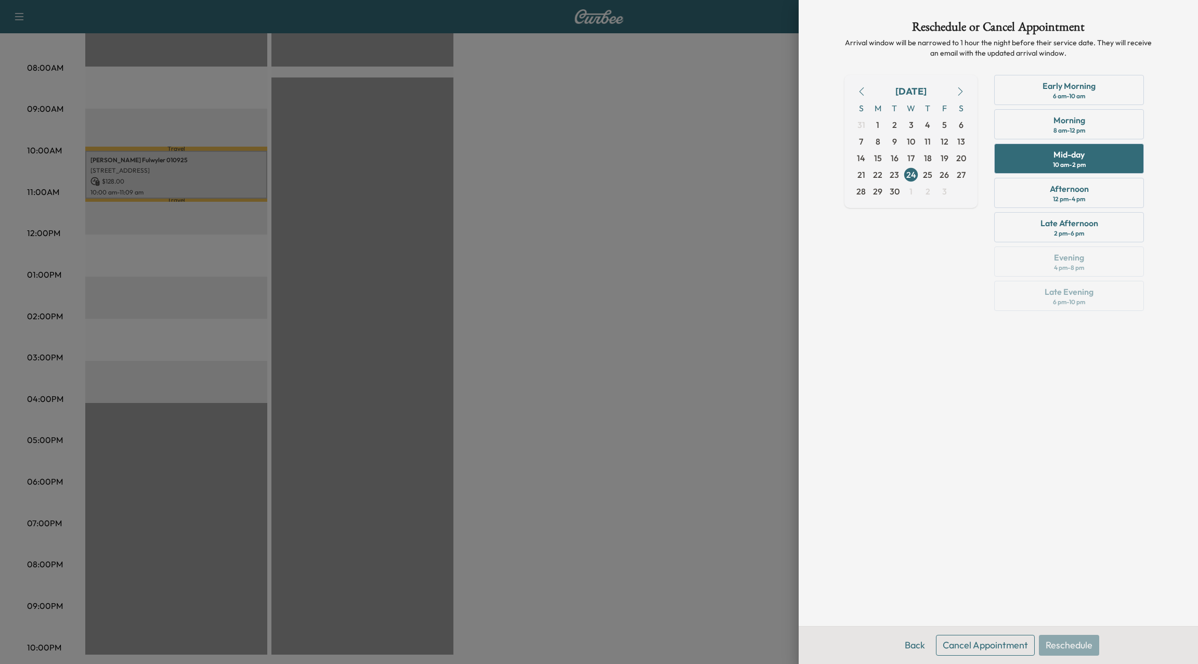
click at [987, 637] on button "Cancel Appointment" at bounding box center [985, 645] width 99 height 21
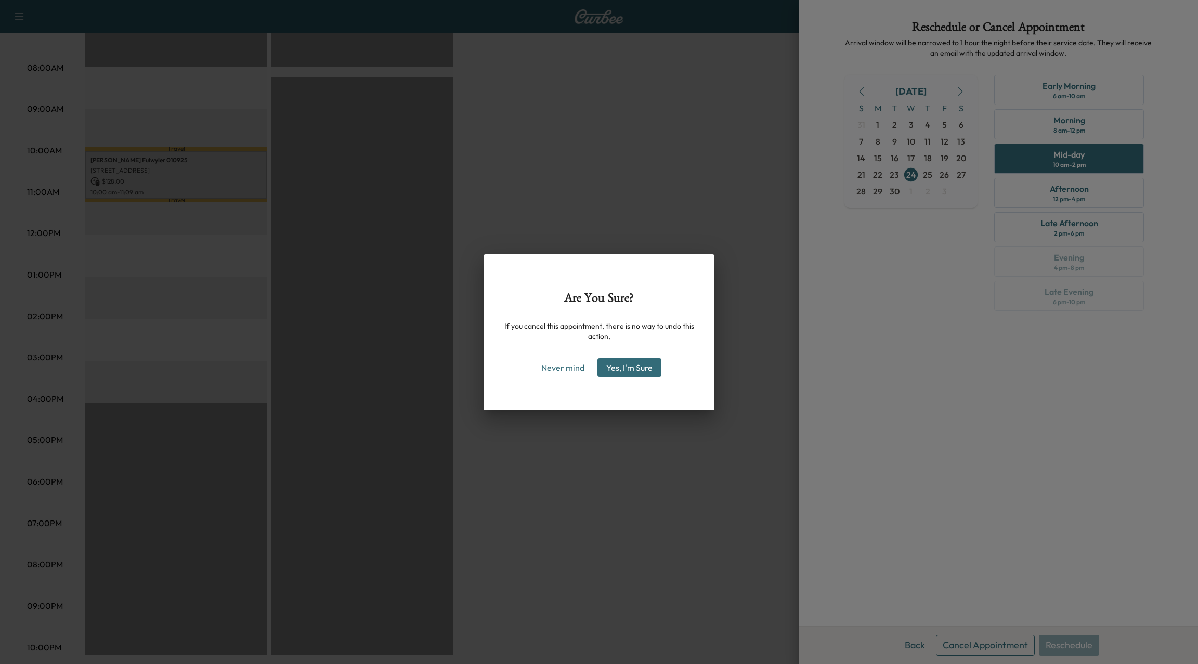
click at [632, 365] on button "Yes, I'm Sure" at bounding box center [629, 367] width 64 height 19
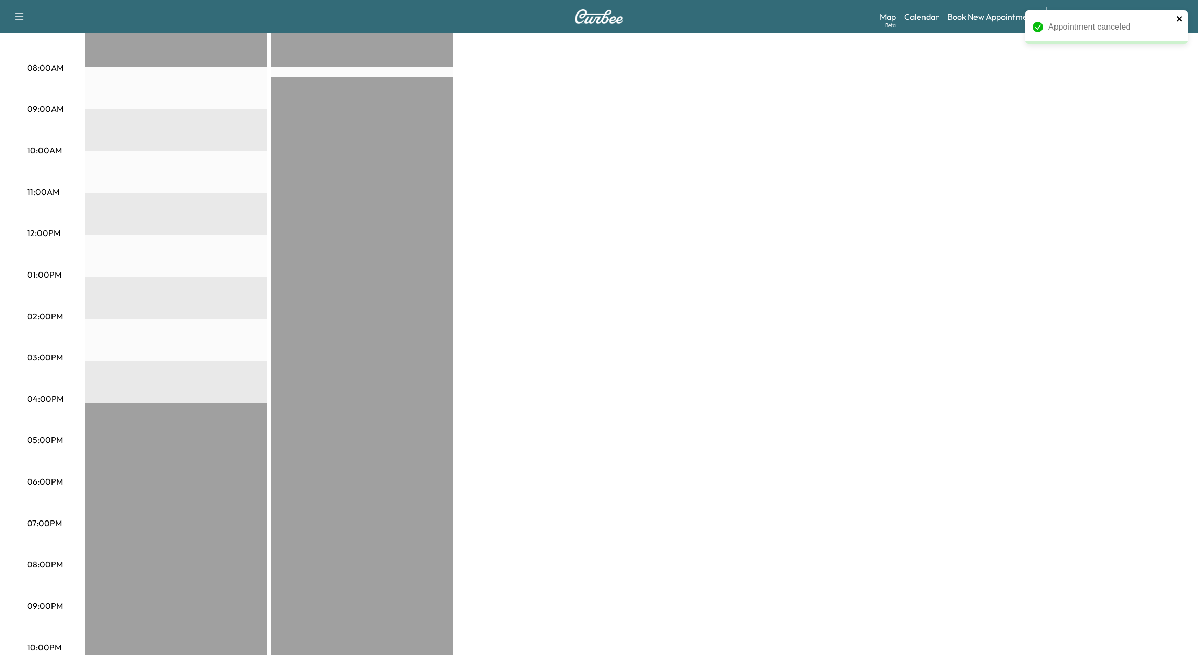
click at [1179, 16] on icon "close" at bounding box center [1179, 19] width 7 height 8
